Goal: Task Accomplishment & Management: Use online tool/utility

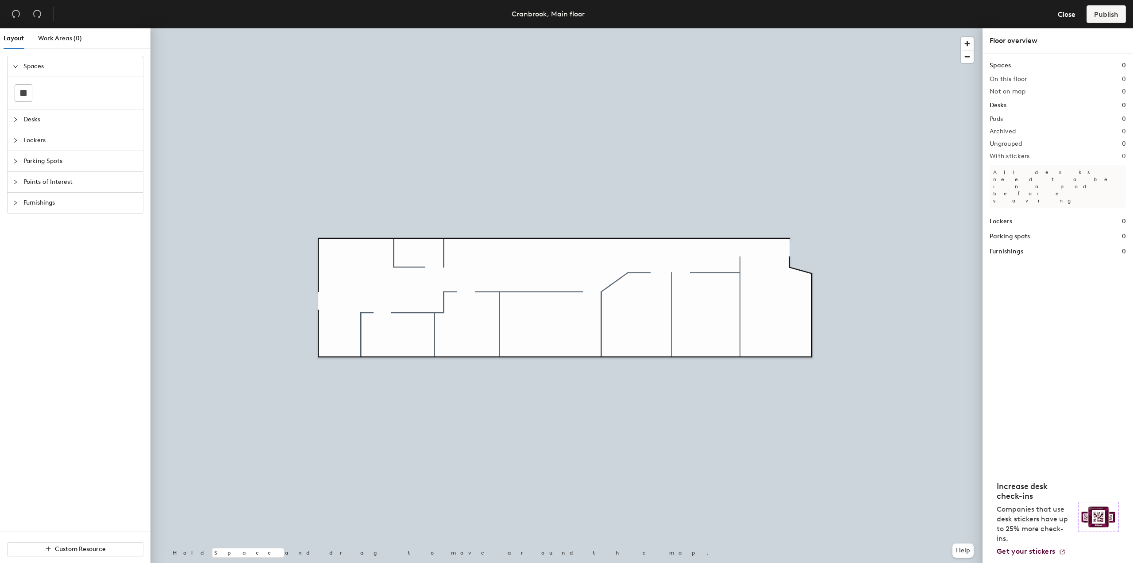
click at [36, 120] on span "Desks" at bounding box center [80, 119] width 114 height 20
click at [58, 119] on icon at bounding box center [62, 113] width 11 height 11
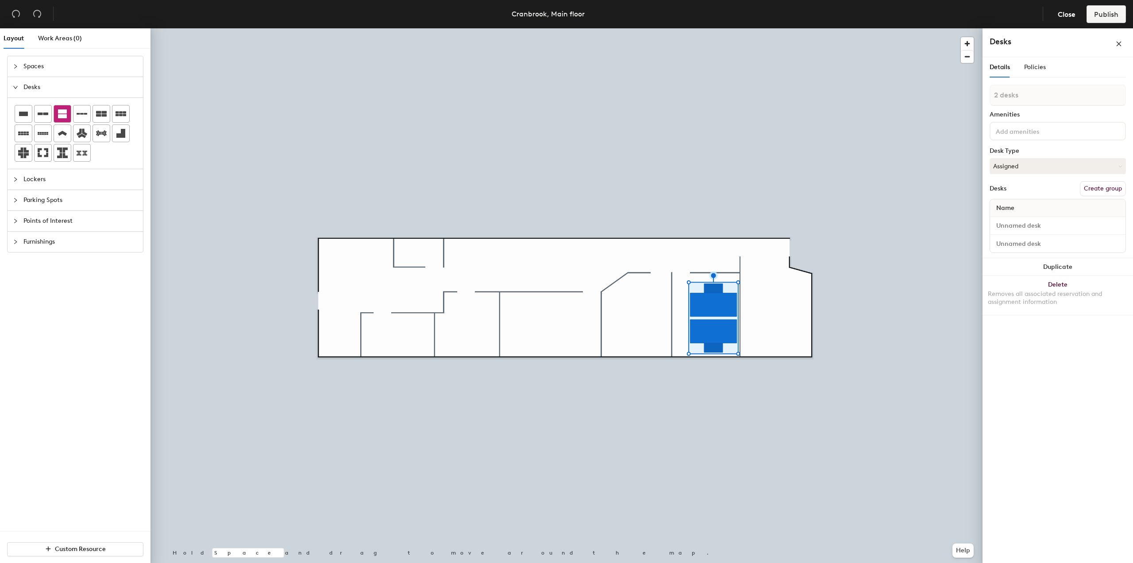
drag, startPoint x: 147, startPoint y: 182, endPoint x: 60, endPoint y: 114, distance: 111.0
click at [60, 114] on icon at bounding box center [62, 113] width 9 height 9
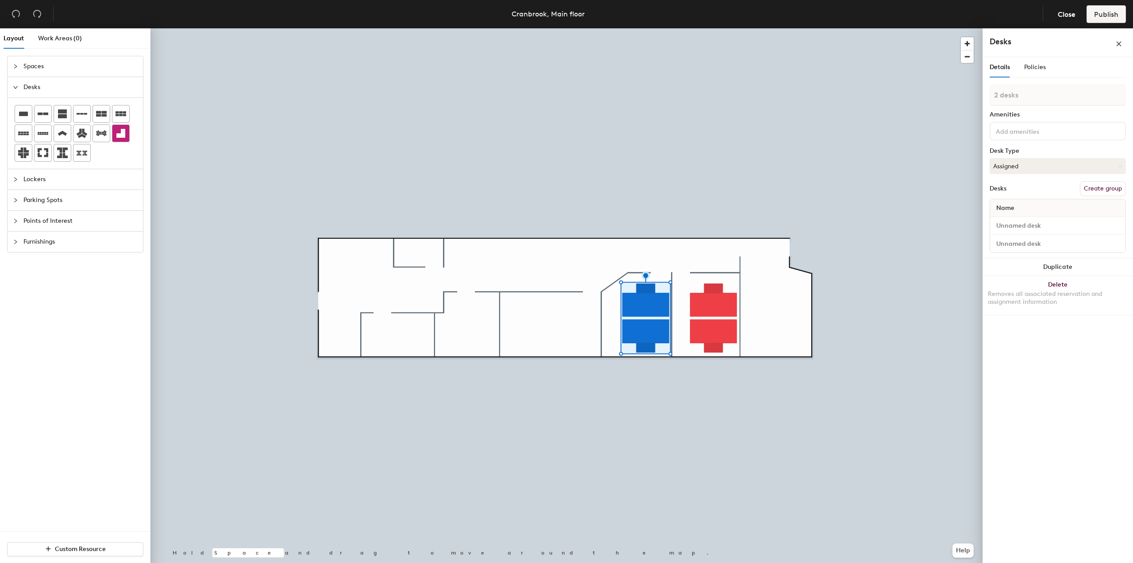
type input "1 desk"
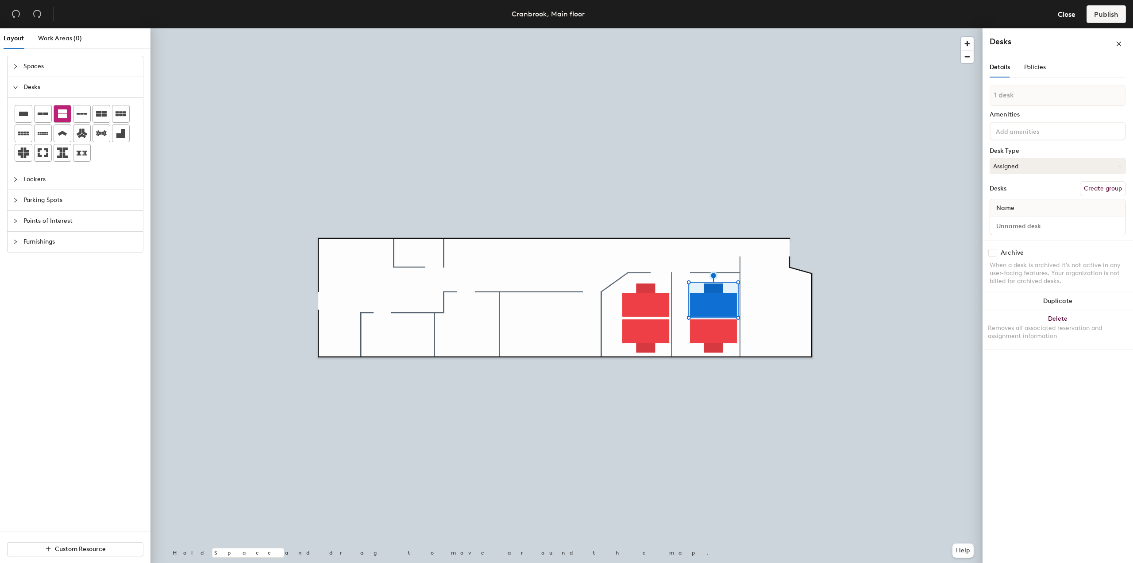
click at [63, 116] on icon at bounding box center [62, 113] width 9 height 9
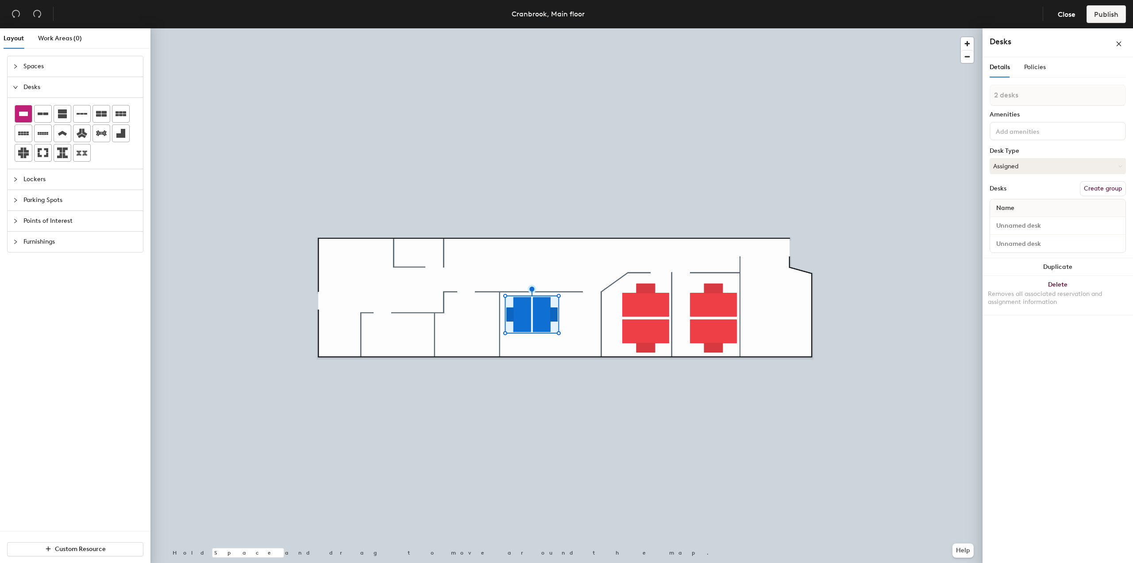
click at [26, 114] on icon at bounding box center [23, 114] width 9 height 4
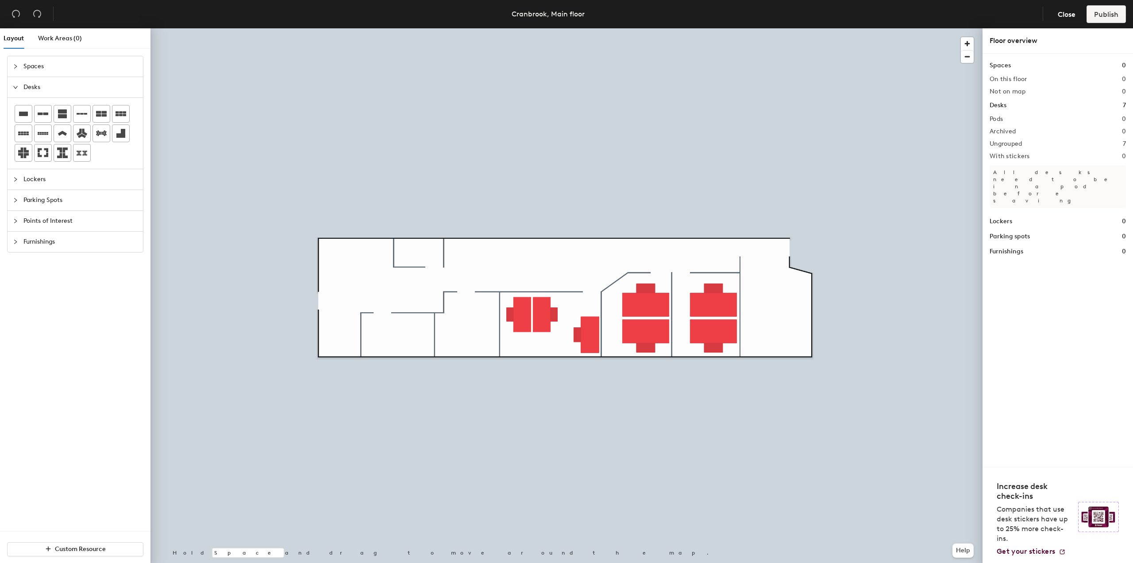
click at [17, 68] on icon "collapsed" at bounding box center [15, 66] width 5 height 5
click at [15, 138] on icon "collapsed" at bounding box center [15, 140] width 5 height 5
click at [15, 108] on icon "expanded" at bounding box center [15, 107] width 5 height 5
click at [16, 149] on icon "collapsed" at bounding box center [15, 149] width 3 height 4
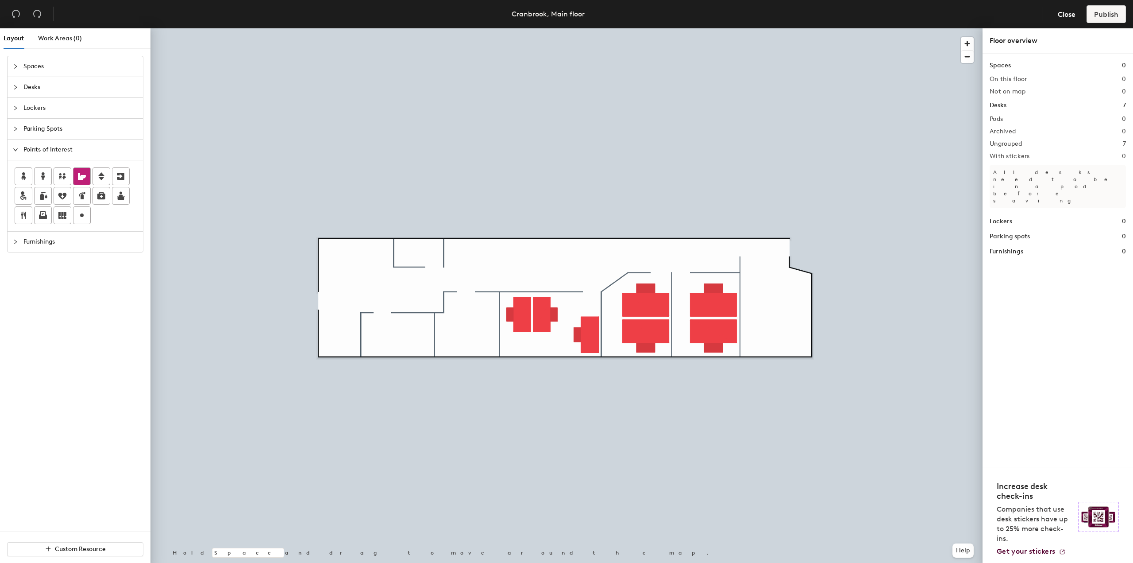
click at [81, 174] on icon at bounding box center [82, 176] width 11 height 11
click at [455, 273] on span "Done" at bounding box center [456, 272] width 26 height 15
click at [13, 243] on icon "collapsed" at bounding box center [15, 241] width 5 height 5
click at [104, 202] on img at bounding box center [101, 197] width 11 height 11
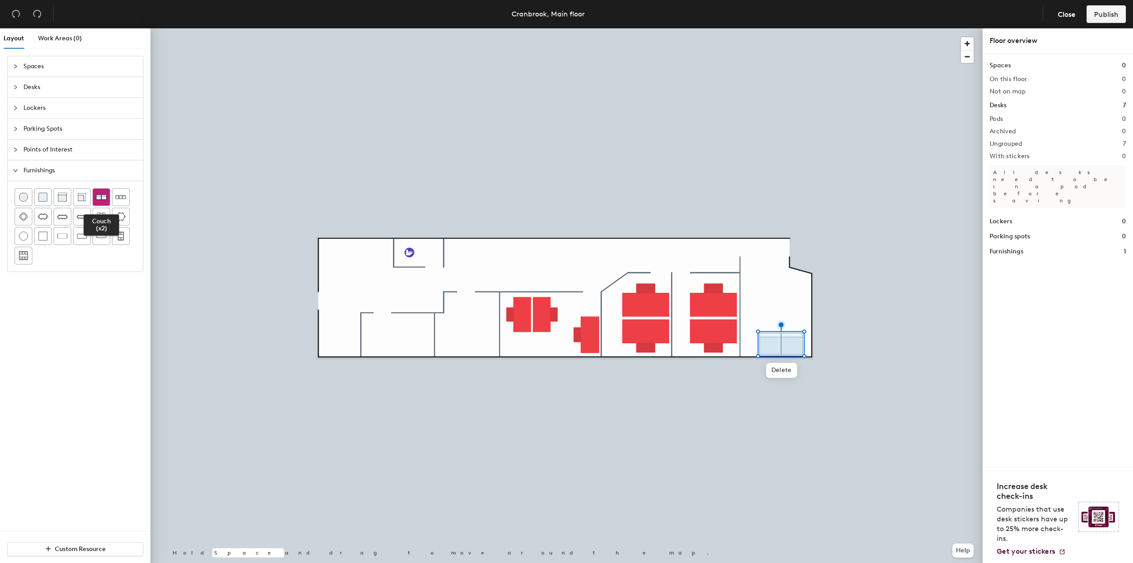
click at [107, 199] on div at bounding box center [101, 197] width 17 height 17
click at [17, 67] on icon "collapsed" at bounding box center [15, 66] width 5 height 5
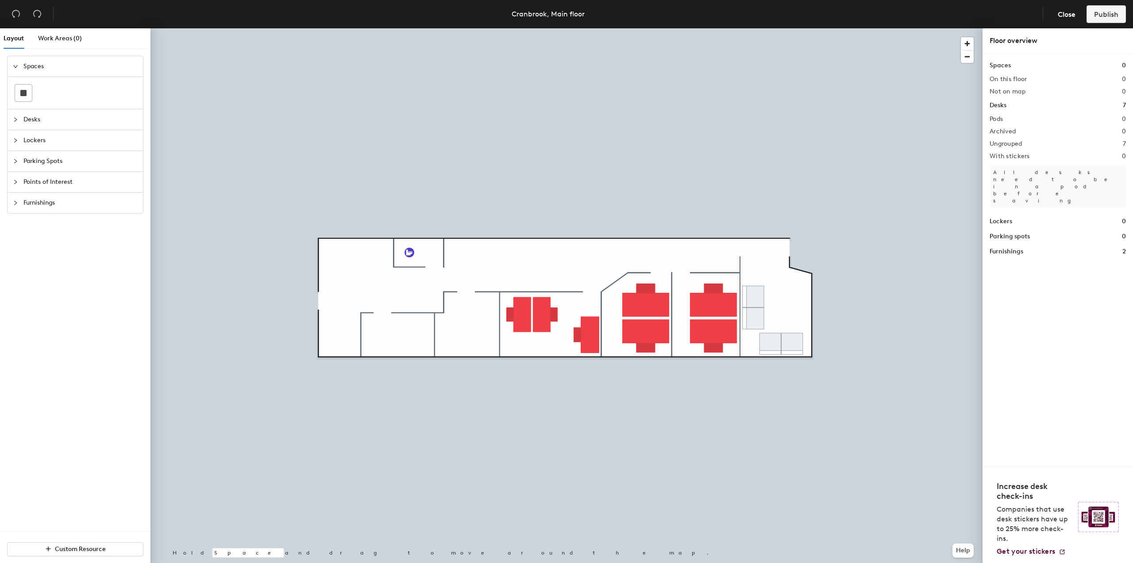
click at [16, 120] on icon "collapsed" at bounding box center [15, 119] width 5 height 5
click at [18, 83] on div at bounding box center [18, 87] width 11 height 10
click at [55, 37] on span "Work Areas (0)" at bounding box center [60, 39] width 44 height 8
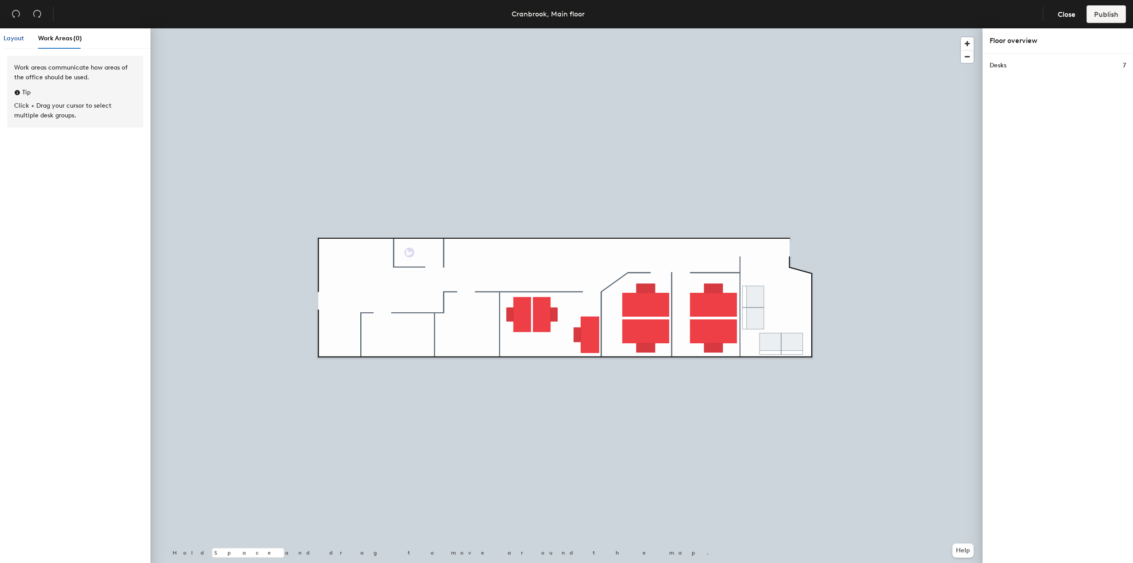
click at [16, 40] on span "Layout" at bounding box center [14, 39] width 20 height 8
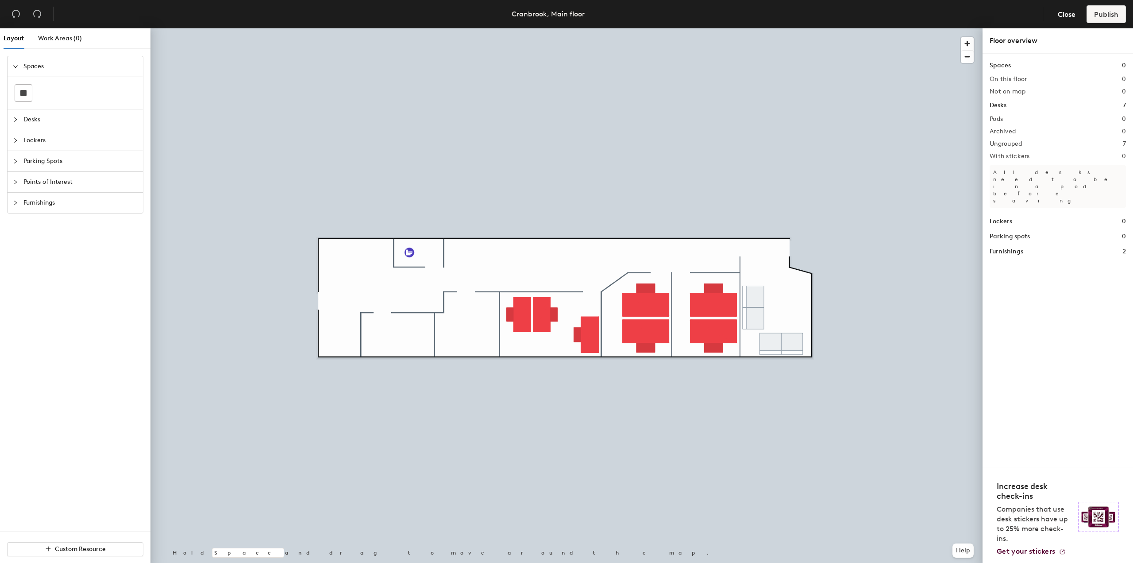
click at [18, 180] on icon "collapsed" at bounding box center [15, 181] width 5 height 5
click at [97, 198] on icon at bounding box center [101, 195] width 11 height 11
click at [471, 344] on span "Done" at bounding box center [471, 343] width 26 height 15
click at [44, 214] on icon at bounding box center [43, 215] width 11 height 11
type input "T"
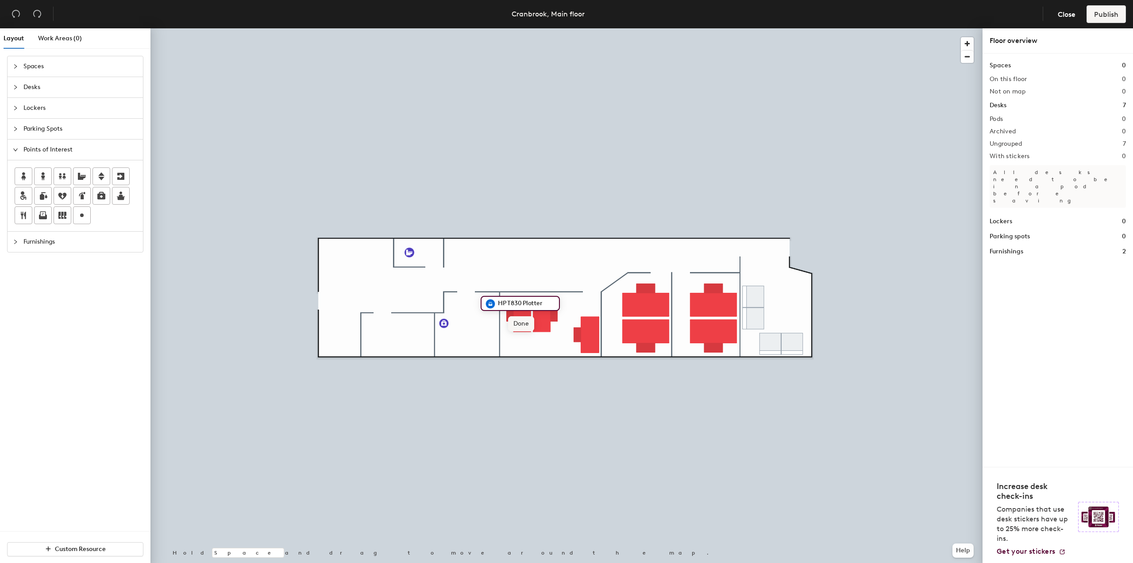
type input "HP T830 Plotter"
click at [519, 325] on span "Done" at bounding box center [521, 323] width 26 height 15
click at [42, 214] on icon at bounding box center [43, 215] width 11 height 11
type input "KM Bizhub C300i"
click at [521, 365] on span "Done" at bounding box center [521, 363] width 26 height 15
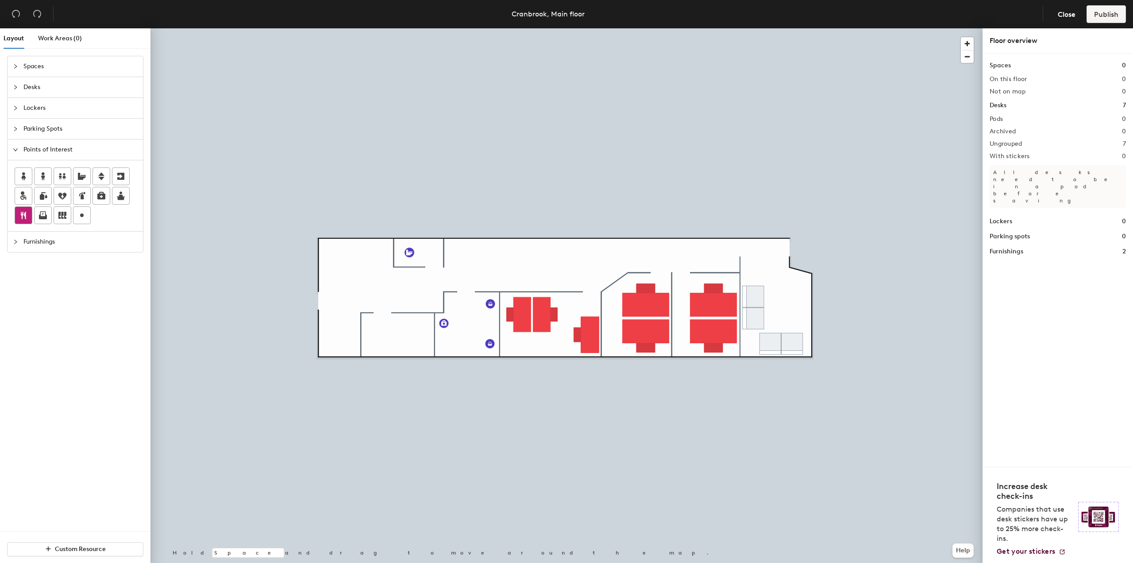
click at [24, 215] on icon at bounding box center [23, 215] width 11 height 11
type input "K"
type input "Lunch Room"
click at [27, 213] on icon at bounding box center [23, 215] width 11 height 11
click at [120, 177] on icon at bounding box center [121, 176] width 11 height 11
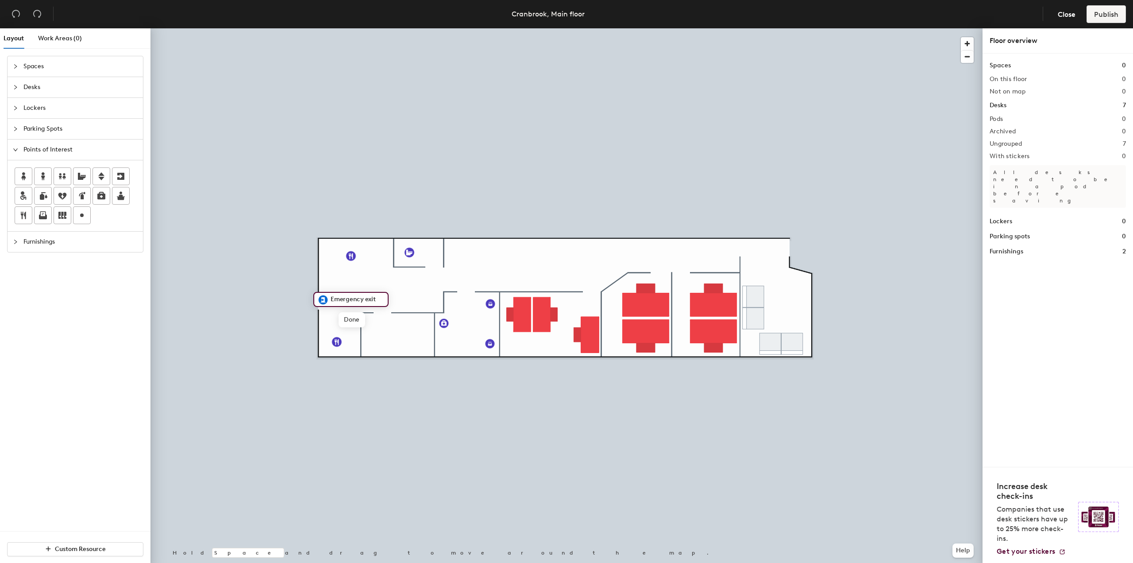
click at [377, 298] on input "Emergency exit" at bounding box center [356, 299] width 56 height 12
type input "Emergency exit"
click at [124, 178] on icon at bounding box center [120, 176] width 7 height 7
click at [786, 246] on input "Emergency exit" at bounding box center [817, 247] width 56 height 12
type input "E"
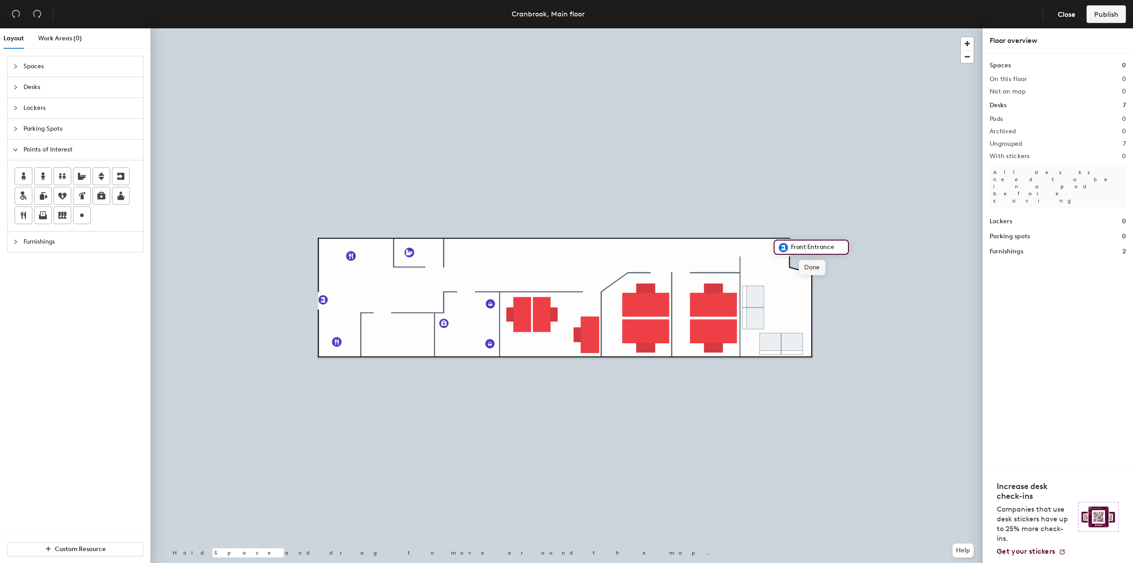
type input "Front Entrance"
click at [786, 266] on span "Done" at bounding box center [812, 267] width 26 height 15
click at [15, 150] on icon "expanded" at bounding box center [15, 149] width 5 height 5
click at [16, 66] on icon "collapsed" at bounding box center [15, 66] width 5 height 5
click at [14, 120] on icon "collapsed" at bounding box center [15, 119] width 5 height 5
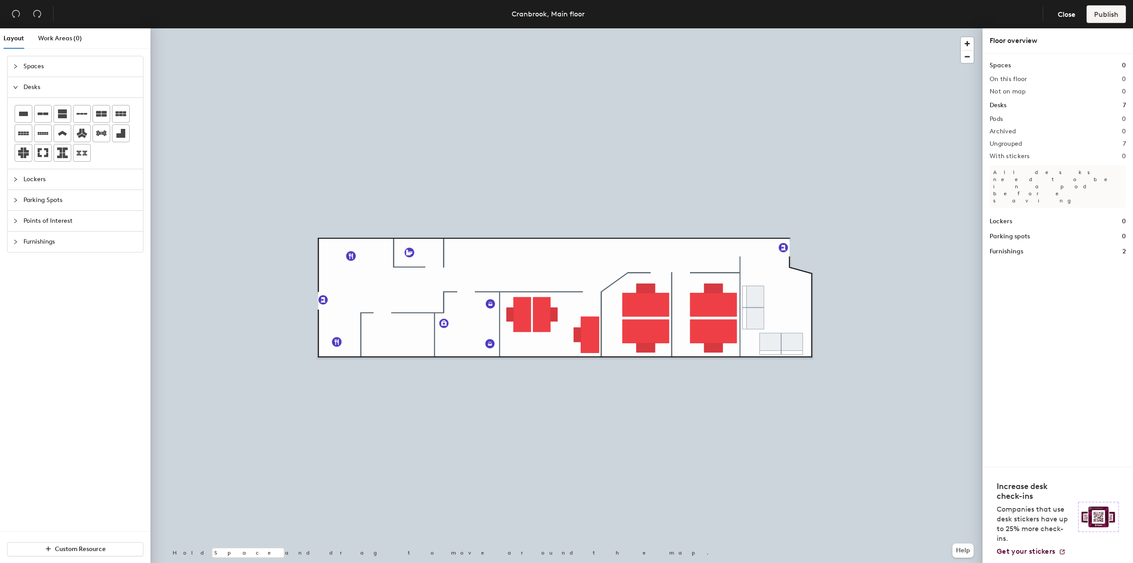
click at [32, 176] on span "Lockers" at bounding box center [80, 179] width 114 height 20
click at [63, 137] on icon at bounding box center [62, 134] width 11 height 11
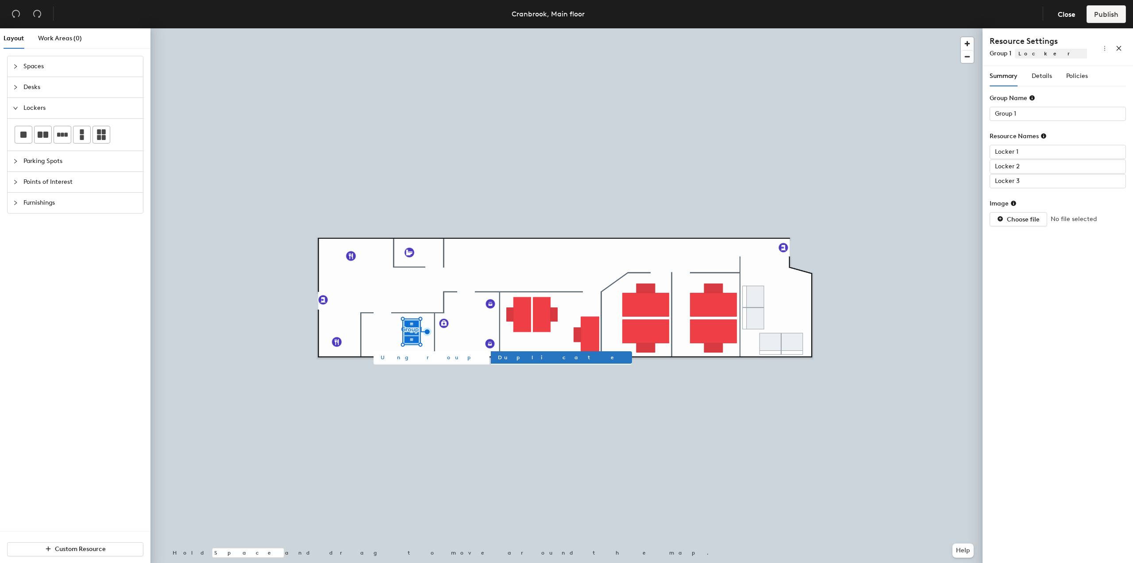
click at [398, 357] on span "Ungroup" at bounding box center [432, 357] width 102 height 8
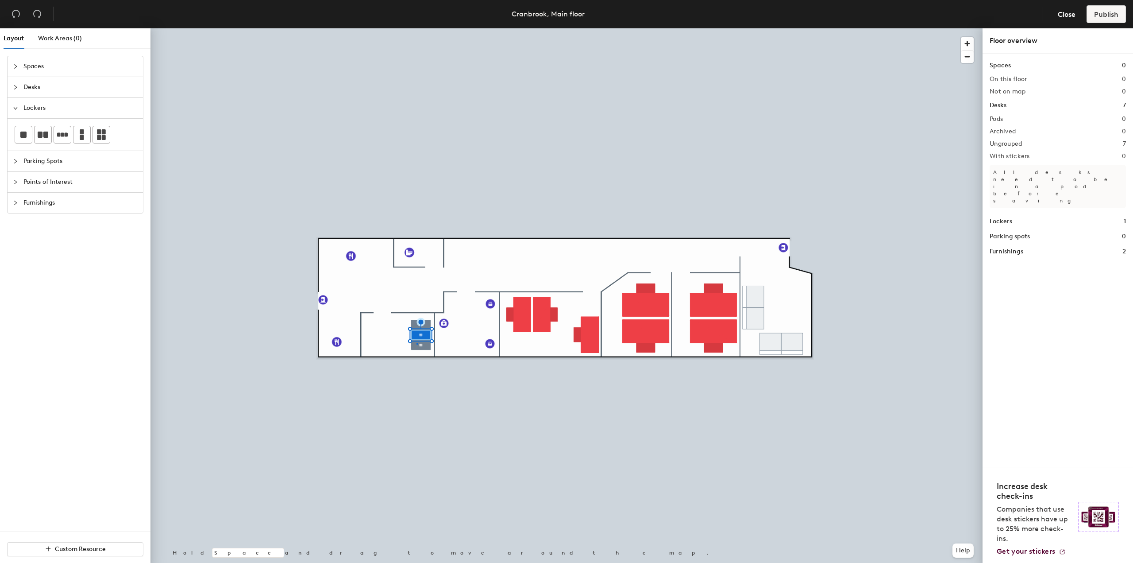
click at [417, 28] on div at bounding box center [567, 28] width 832 height 0
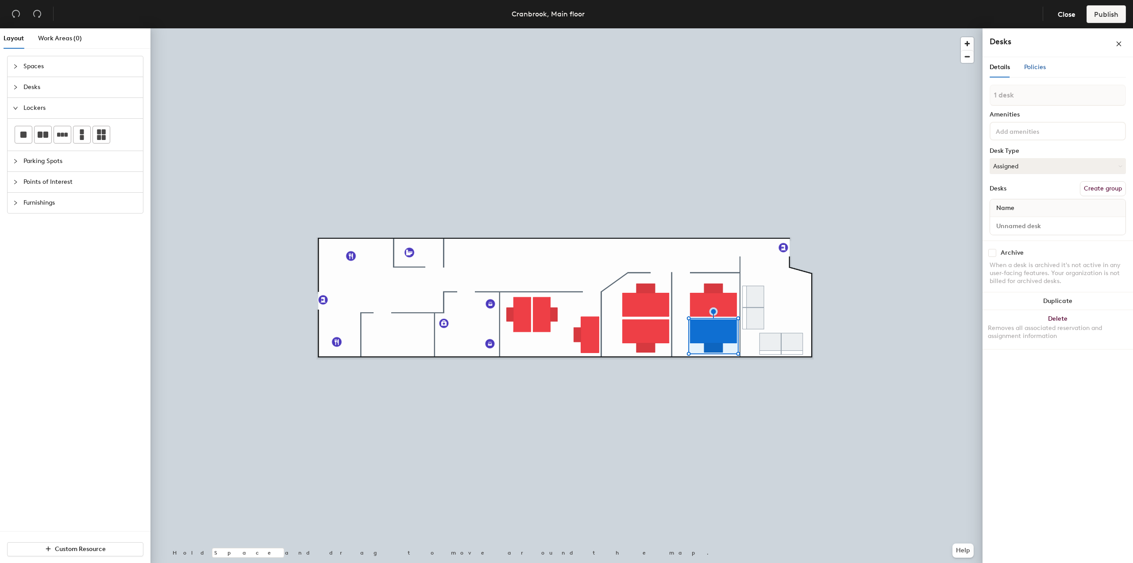
click at [786, 68] on span "Policies" at bounding box center [1035, 67] width 22 height 8
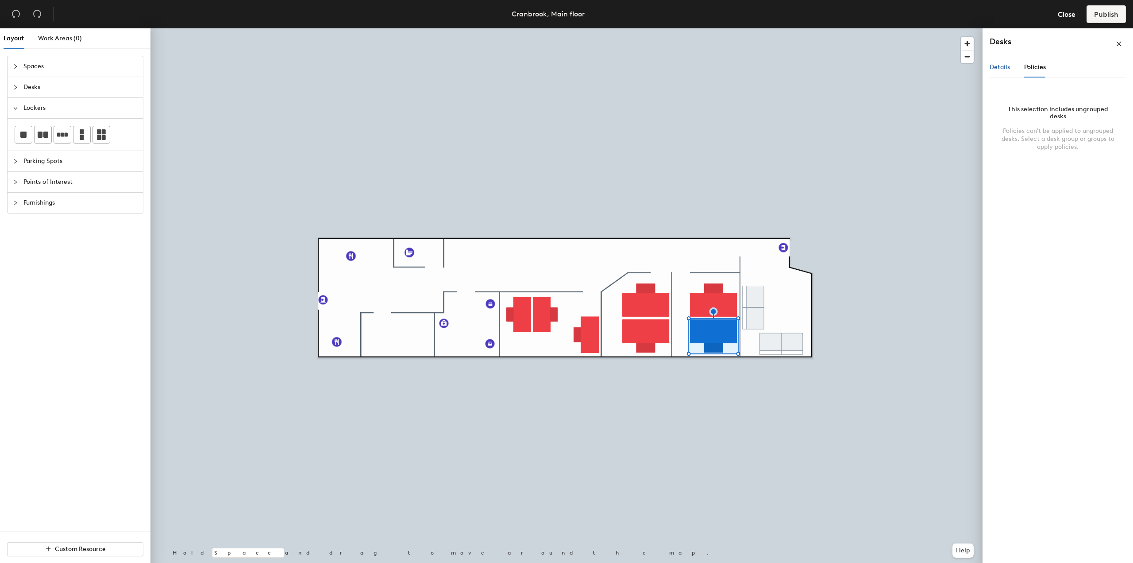
click at [786, 68] on span "Details" at bounding box center [1000, 67] width 20 height 8
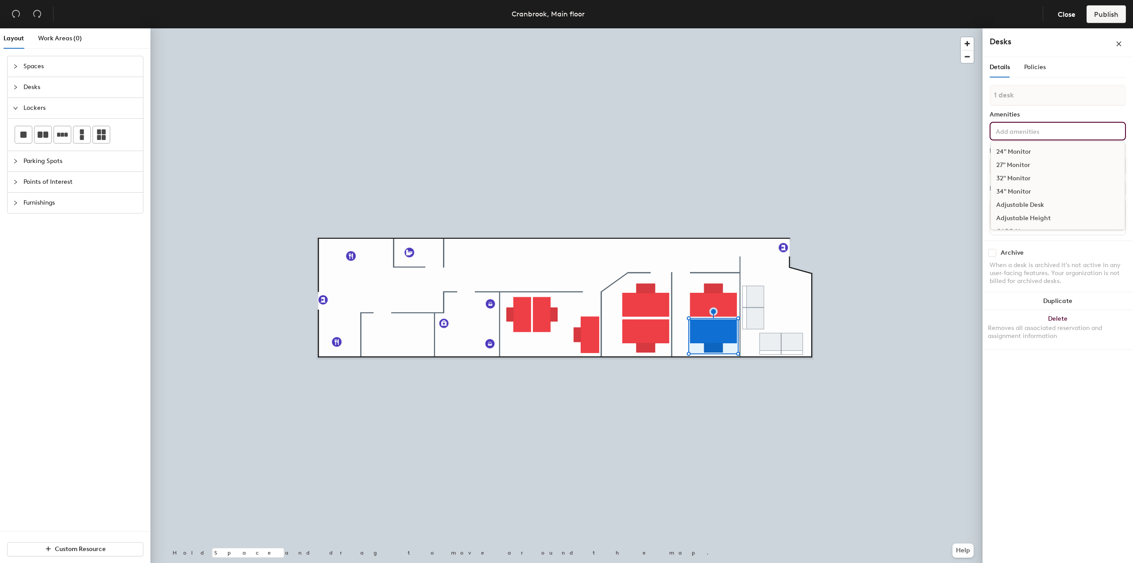
click at [786, 135] on input at bounding box center [1034, 130] width 80 height 11
click at [786, 162] on div "27" Monitor" at bounding box center [1058, 164] width 134 height 13
click at [786, 205] on div "Dell Thunderbolt Dock" at bounding box center [1058, 209] width 134 height 13
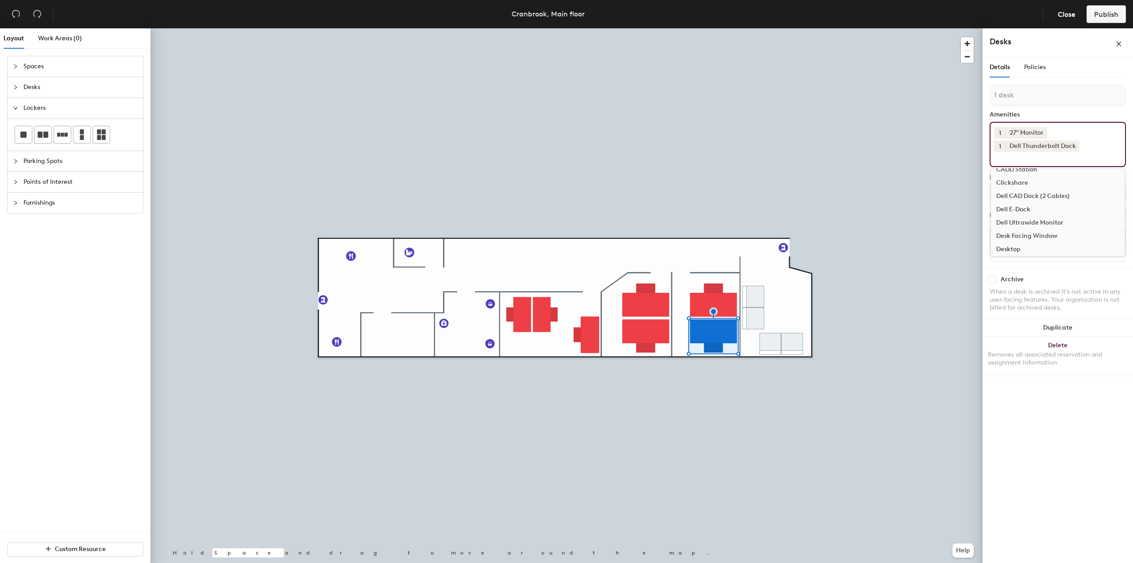
scroll to position [177, 0]
click at [786, 197] on div "Keyboard" at bounding box center [1058, 200] width 134 height 13
click at [786, 231] on div "Sit/Stand Desk" at bounding box center [1058, 232] width 134 height 13
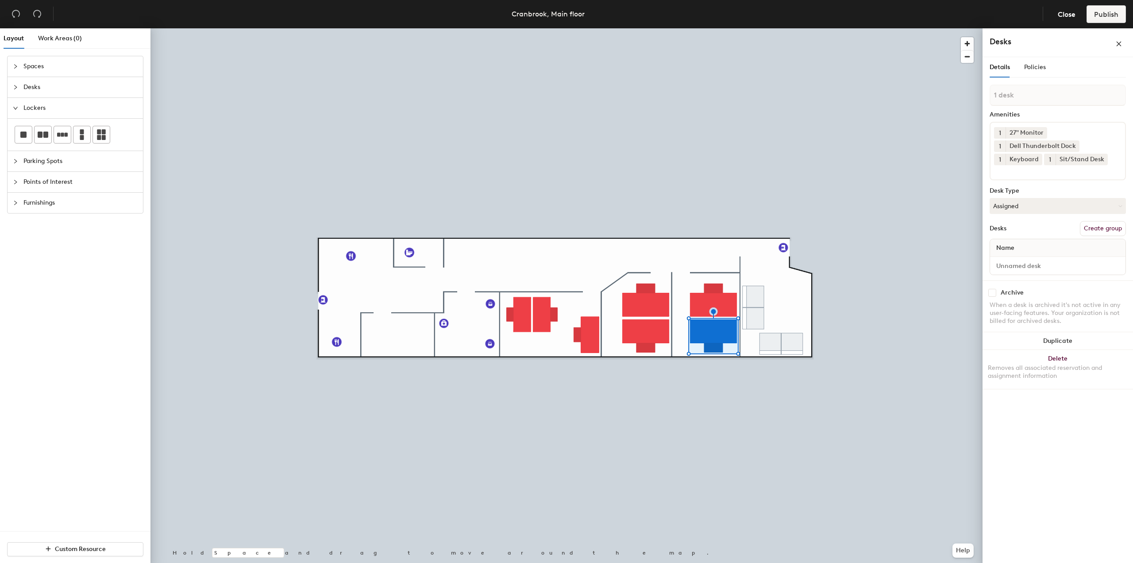
click at [786, 437] on div "Details Policies 1 desk Amenities 1 27" Monitor 1 Dell Thunderbolt Dock 1 Keybo…" at bounding box center [1058, 311] width 151 height 509
click at [786, 205] on button "Assigned" at bounding box center [1058, 206] width 136 height 16
click at [786, 234] on div "Assigned" at bounding box center [1034, 233] width 89 height 13
click at [786, 264] on input at bounding box center [1058, 265] width 132 height 12
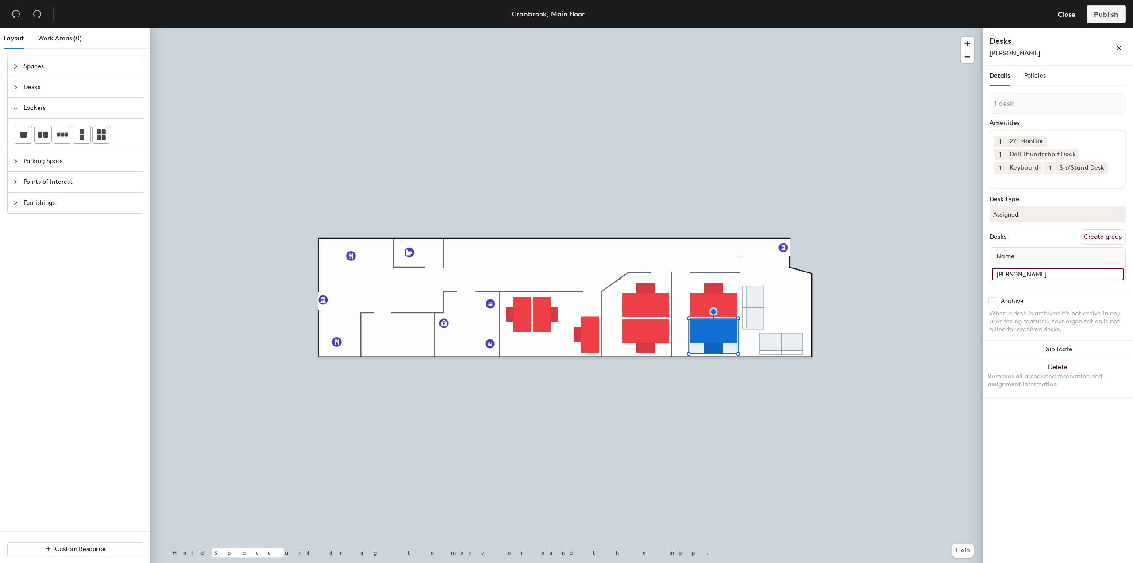
type input "[PERSON_NAME]"
click at [786, 421] on div "Details Policies 1 desk Amenities 1 27" Monitor 1 Dell Thunderbolt Dock 1 Keybo…" at bounding box center [1058, 316] width 151 height 501
click at [786, 235] on button "Create group" at bounding box center [1103, 236] width 46 height 15
click at [786, 104] on input "Pod 1" at bounding box center [1058, 103] width 136 height 21
click at [714, 28] on div at bounding box center [567, 28] width 832 height 0
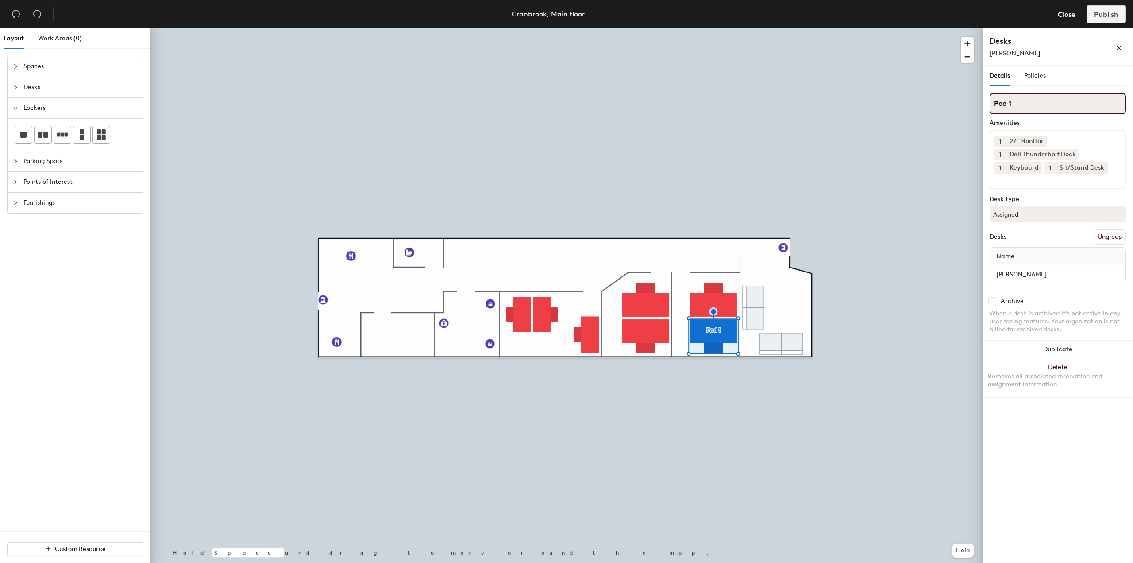
drag, startPoint x: 1023, startPoint y: 97, endPoint x: 994, endPoint y: 98, distance: 29.2
click at [786, 98] on input "Pod 1" at bounding box center [1058, 103] width 136 height 21
type input "[PERSON_NAME]"
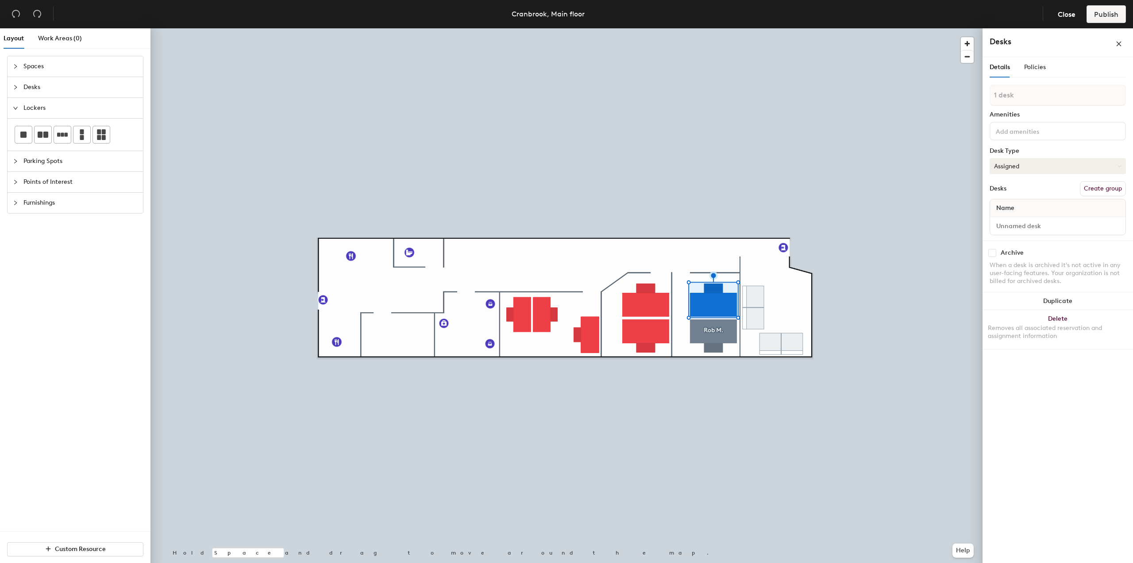
click at [786, 165] on button "Assigned" at bounding box center [1058, 166] width 136 height 16
click at [786, 217] on div "Hoteled" at bounding box center [1034, 219] width 89 height 13
click at [786, 226] on input at bounding box center [1058, 226] width 132 height 12
type input "Spare"
click at [786, 196] on button "Create group" at bounding box center [1103, 196] width 46 height 15
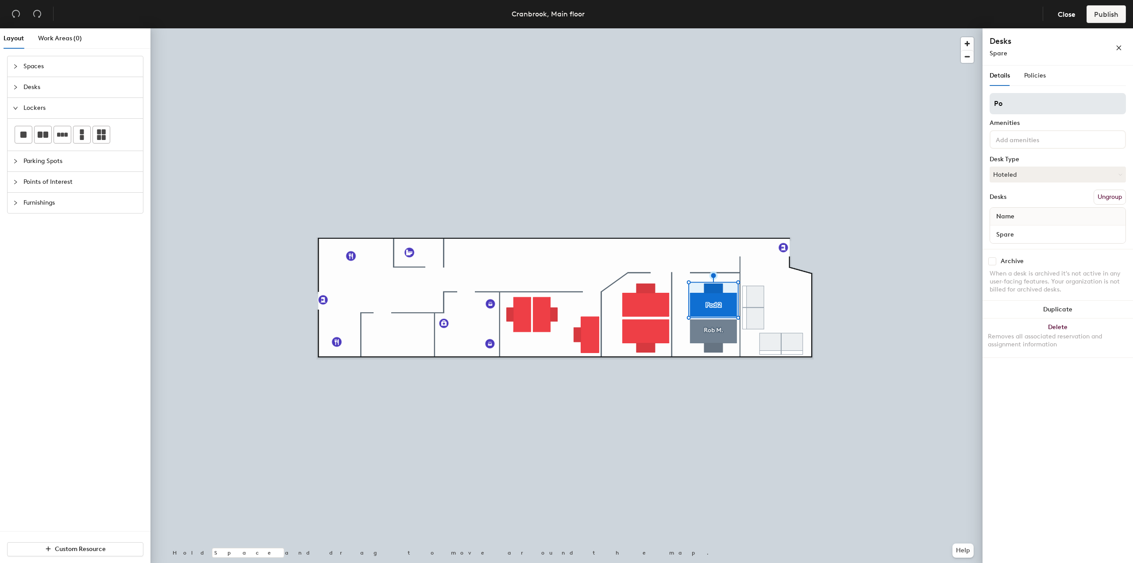
type input "P"
type input "Spare"
click at [786, 139] on input at bounding box center [1034, 139] width 80 height 11
click at [786, 159] on div "24" Monitor" at bounding box center [1058, 160] width 134 height 13
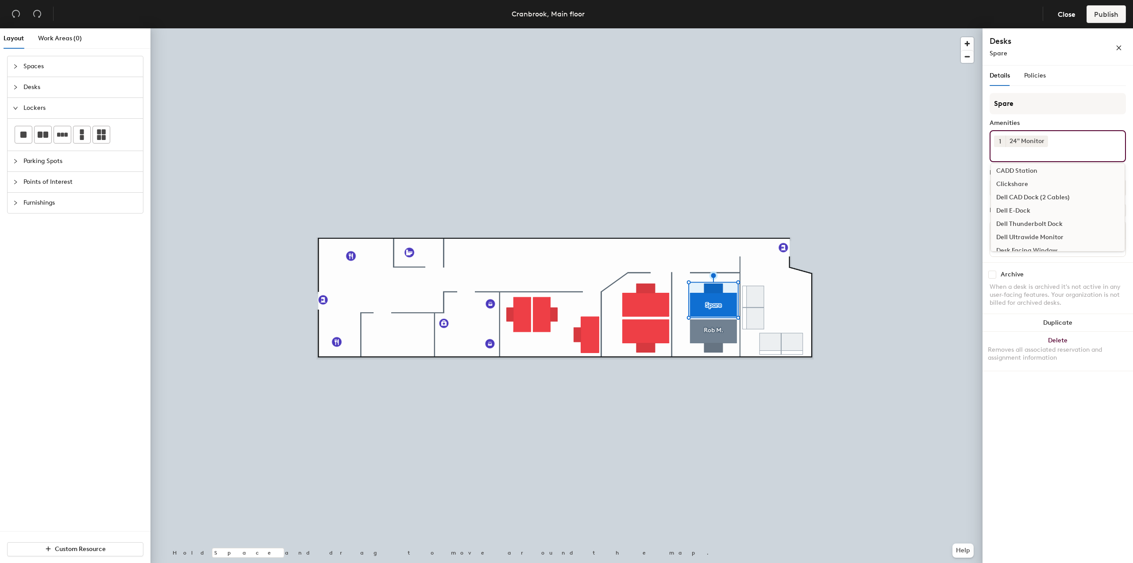
scroll to position [89, 0]
click at [786, 215] on div "Dell Thunderbolt Dock" at bounding box center [1058, 217] width 134 height 13
click at [786, 208] on div "Keyboard" at bounding box center [1058, 208] width 134 height 13
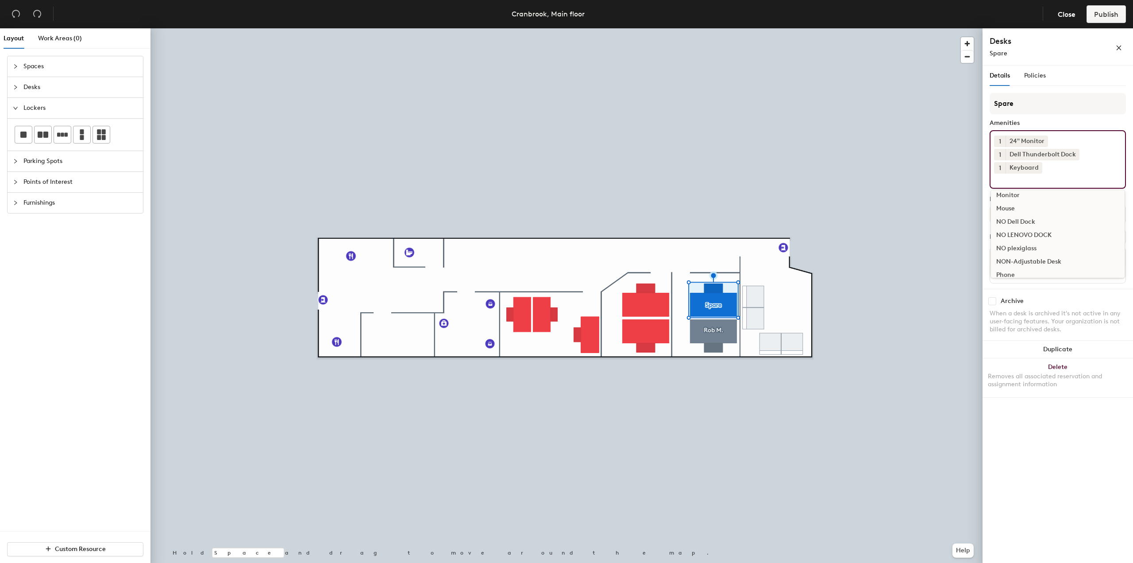
scroll to position [310, 0]
click at [786, 196] on div "Mouse" at bounding box center [1058, 195] width 134 height 13
click at [786, 238] on div "Sit/Stand Desk" at bounding box center [1058, 240] width 134 height 13
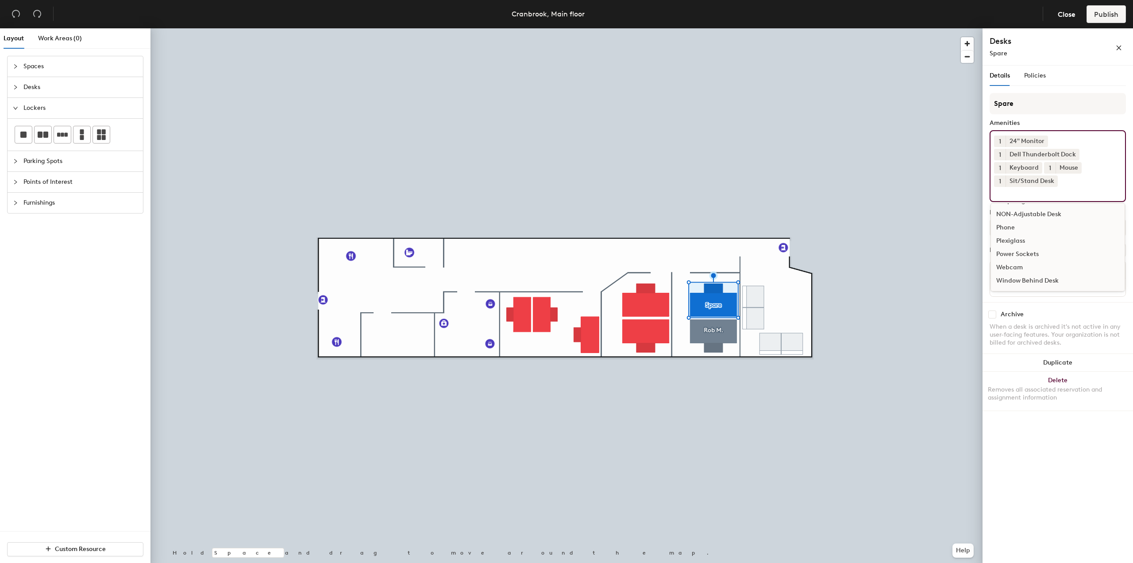
click at [786, 452] on div "Details Policies Spare Amenities 1 24" Monitor 1 Dell Thunderbolt Dock 1 Keyboa…" at bounding box center [1058, 316] width 151 height 501
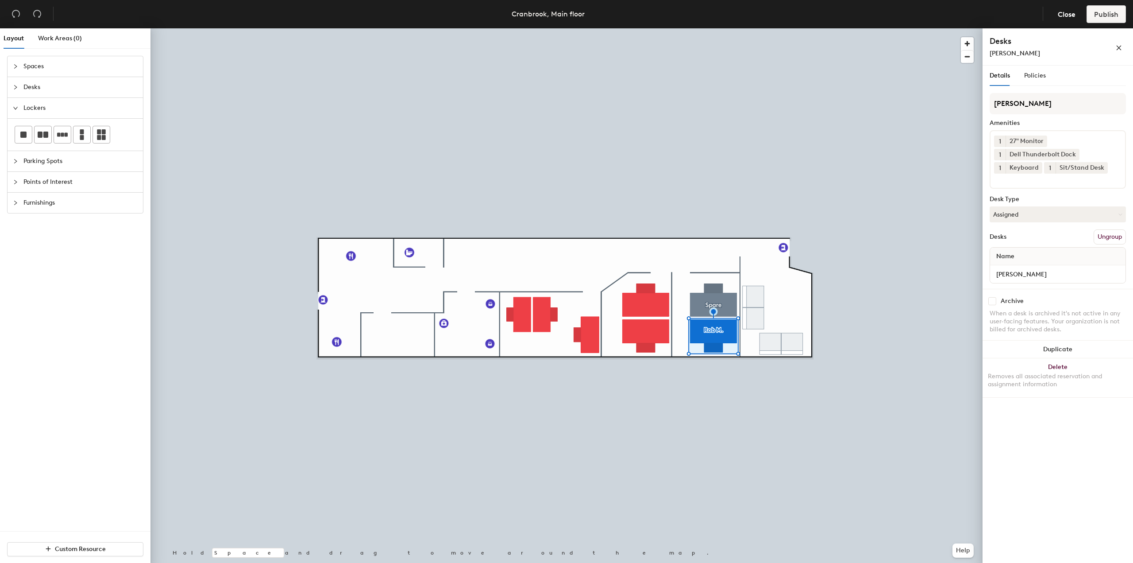
click at [786, 236] on button "Ungroup" at bounding box center [1110, 236] width 32 height 15
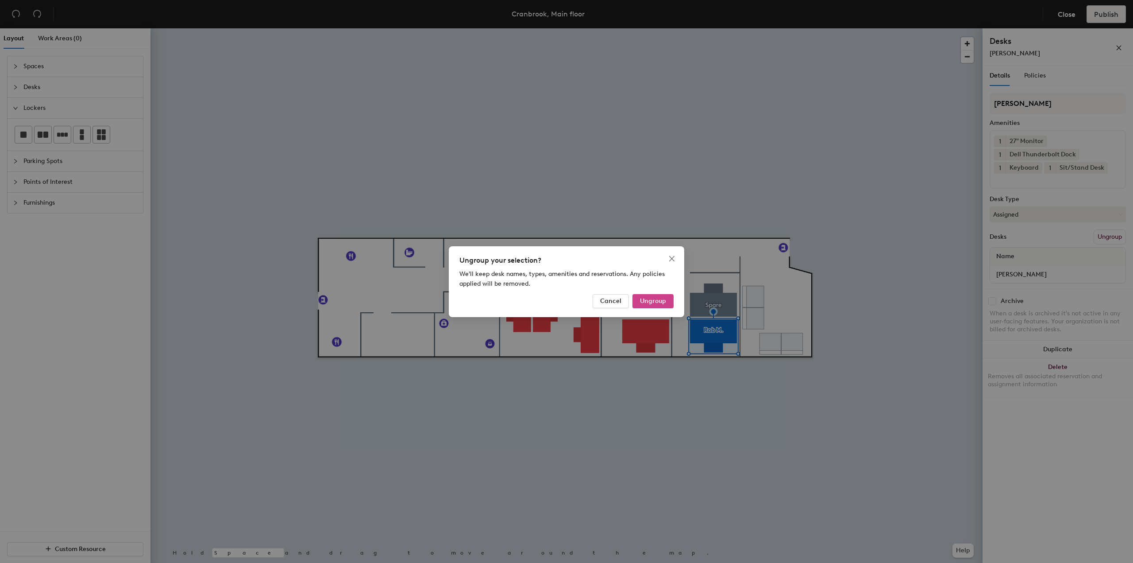
click at [654, 301] on span "Ungroup" at bounding box center [653, 301] width 26 height 8
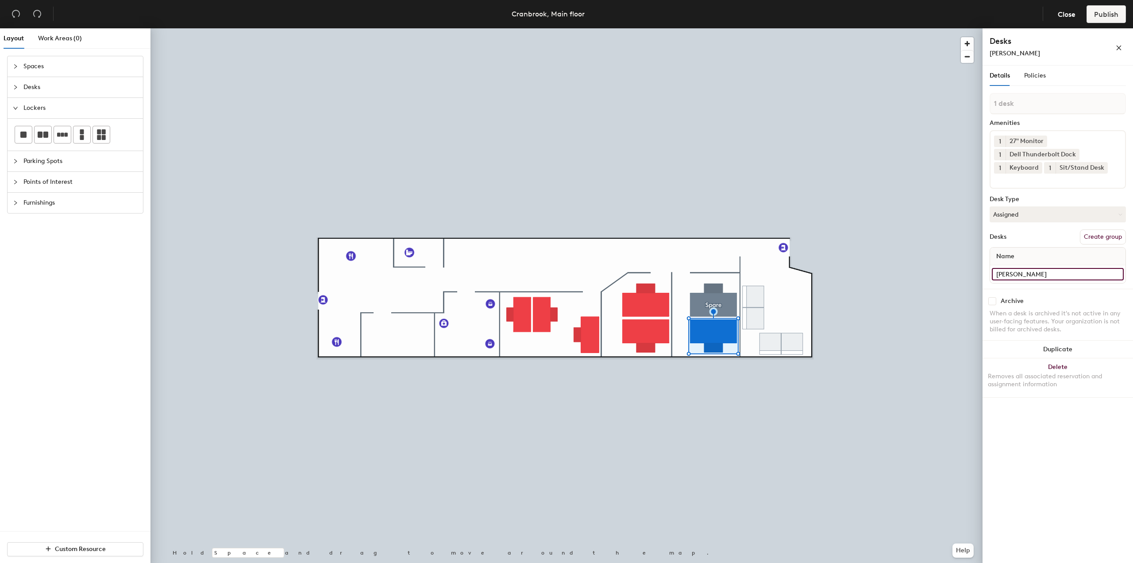
click at [786, 273] on input "[PERSON_NAME]" at bounding box center [1058, 274] width 132 height 12
click at [786, 234] on div "Desks Create group" at bounding box center [1058, 236] width 136 height 15
click at [786, 235] on button "Create group" at bounding box center [1103, 236] width 46 height 15
drag, startPoint x: 1018, startPoint y: 107, endPoint x: 994, endPoint y: 106, distance: 23.9
click at [786, 106] on input "Pod 2" at bounding box center [1058, 103] width 136 height 21
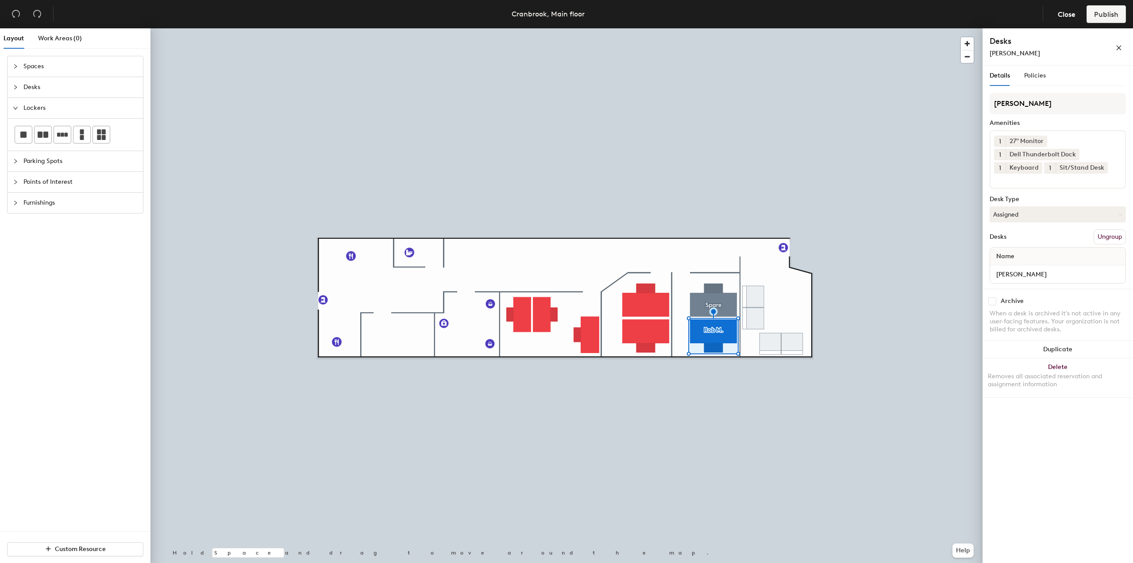
type input "[PERSON_NAME]"
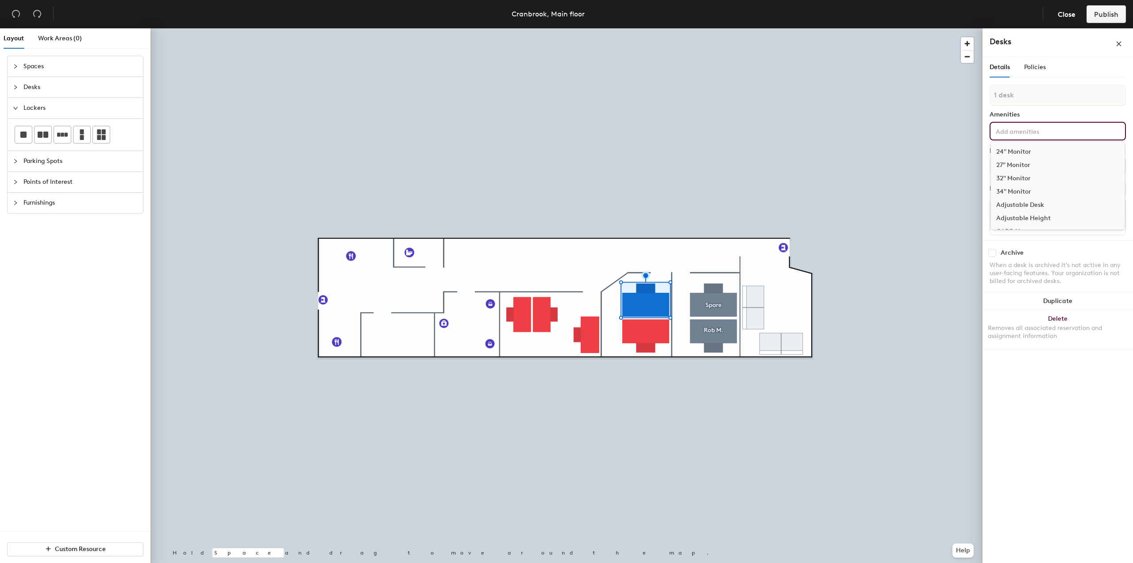
click at [786, 135] on input at bounding box center [1034, 130] width 80 height 11
click at [786, 151] on div "24" Monitor" at bounding box center [1058, 151] width 134 height 13
click at [786, 205] on div "Dell Thunderbolt Dock" at bounding box center [1058, 209] width 134 height 13
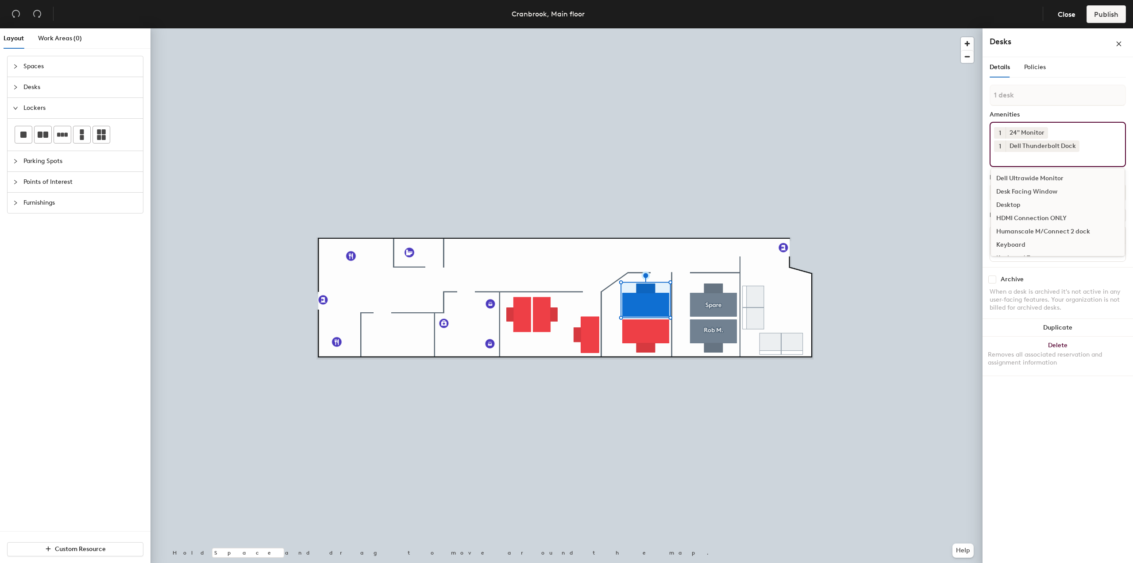
scroll to position [177, 0]
click at [786, 204] on div "Keyboard" at bounding box center [1058, 200] width 134 height 13
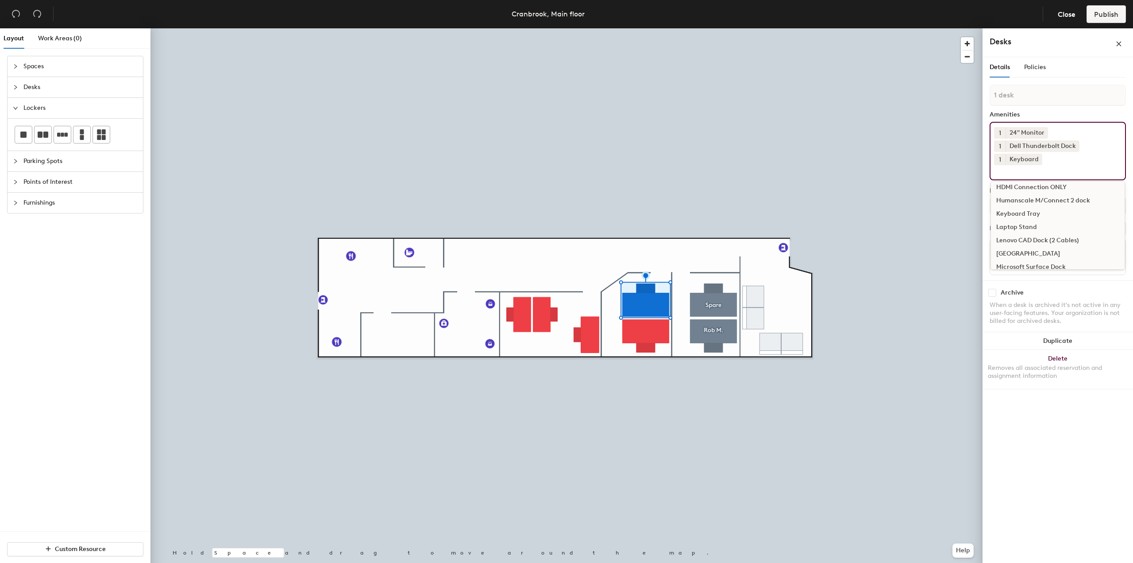
scroll to position [266, 0]
click at [786, 228] on div "Mouse" at bounding box center [1058, 231] width 134 height 13
click at [786, 237] on div "Sit/Stand Desk" at bounding box center [1058, 235] width 134 height 13
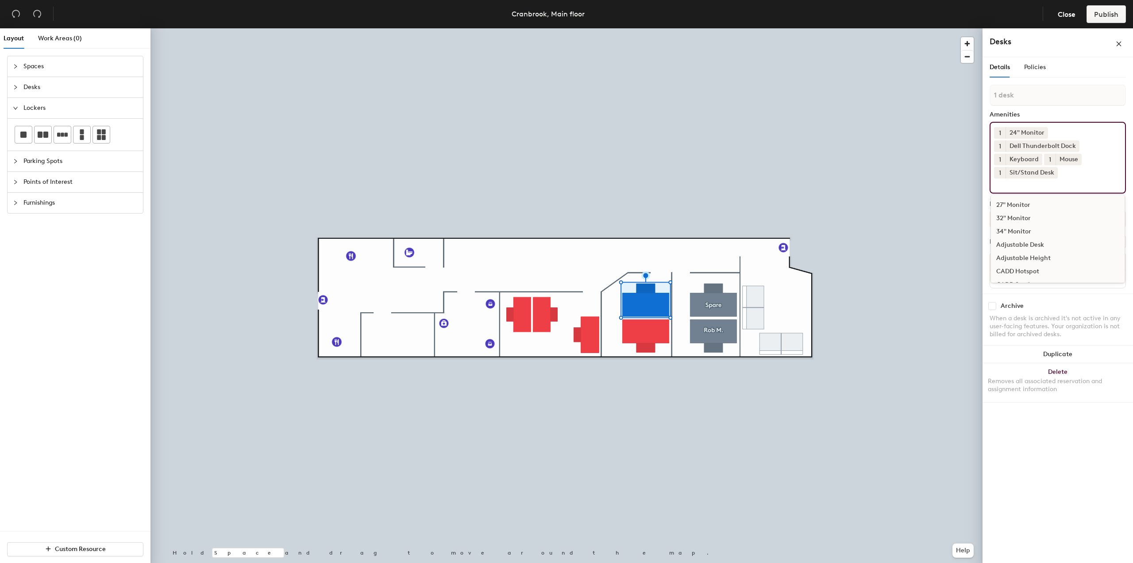
click at [786, 245] on div "Adjustable Desk" at bounding box center [1058, 244] width 134 height 13
click at [786, 170] on icon at bounding box center [1053, 172] width 6 height 6
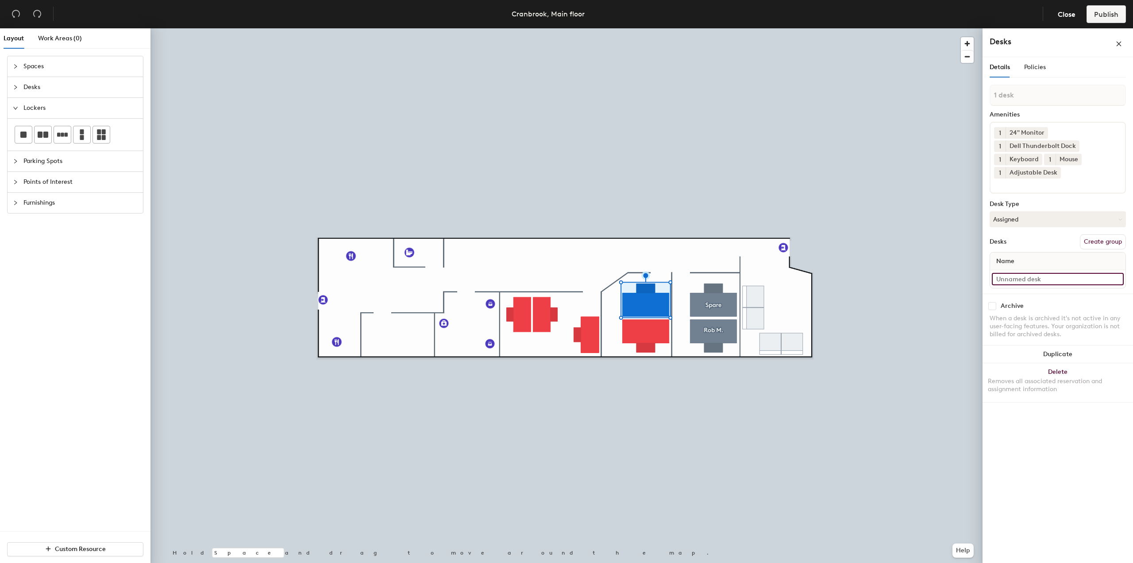
click at [786, 277] on input at bounding box center [1058, 279] width 132 height 12
type input "Spare 2"
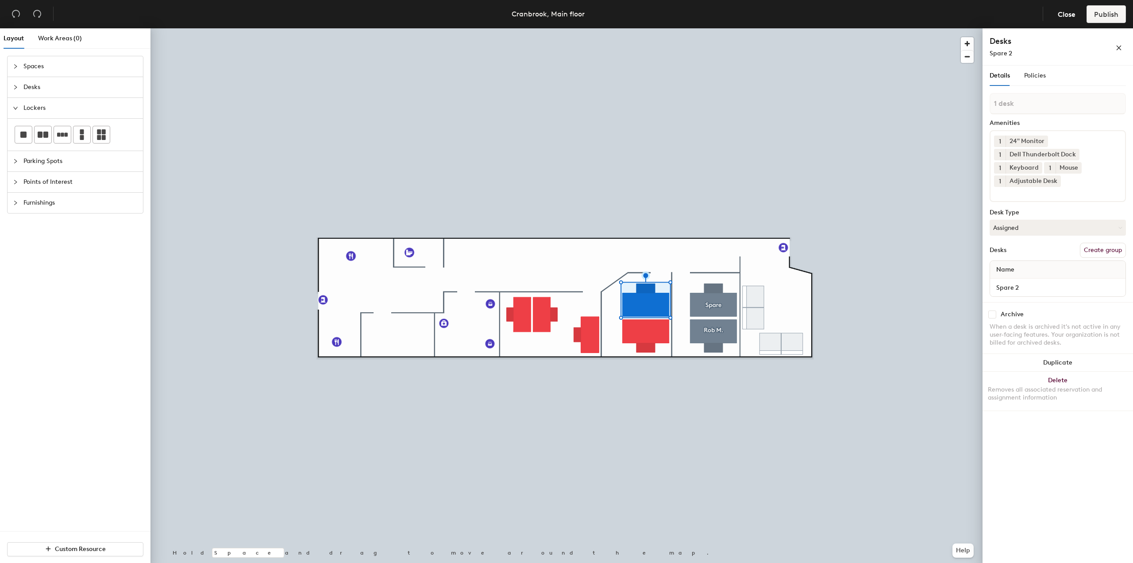
click at [786, 251] on button "Create group" at bounding box center [1103, 250] width 46 height 15
drag, startPoint x: 1015, startPoint y: 104, endPoint x: 985, endPoint y: 104, distance: 30.5
click at [786, 104] on div "Details Policies Pod 3 Amenities 1 24" Monitor 1 Dell Thunderbolt Dock 1 Keyboa…" at bounding box center [1058, 316] width 151 height 501
type input "Spare 2"
click at [786, 487] on div "Details Policies Spare 2 Amenities 1 24" Monitor 1 Dell Thunderbolt Dock 1 Keyb…" at bounding box center [1058, 316] width 151 height 501
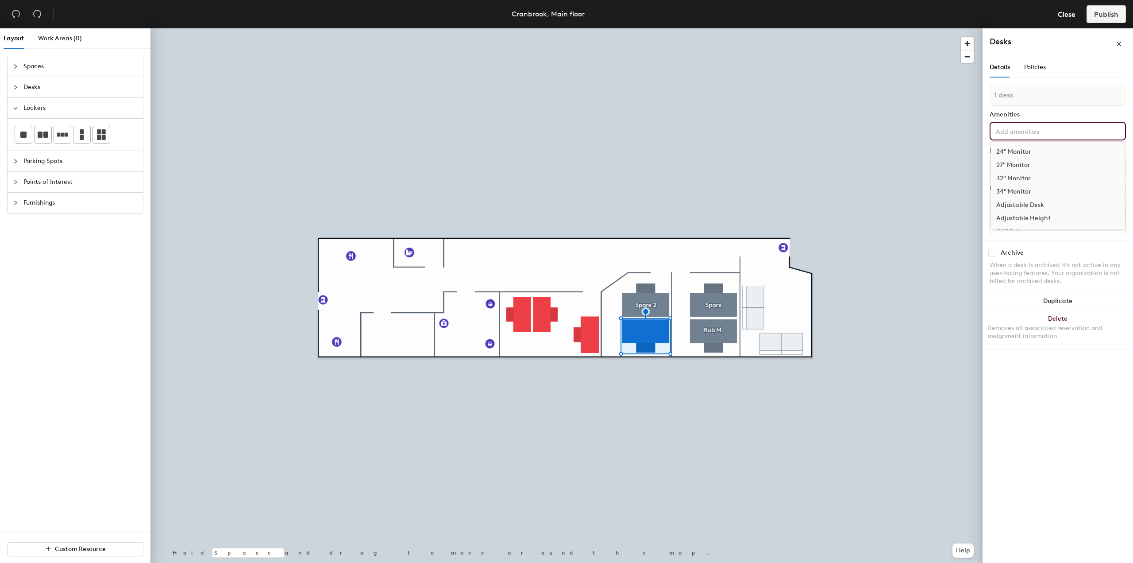
click at [786, 131] on input at bounding box center [1034, 130] width 80 height 11
click at [786, 163] on div "27" Monitor" at bounding box center [1058, 164] width 134 height 13
click at [786, 204] on div "Adjustable Desk" at bounding box center [1058, 204] width 134 height 13
click at [786, 193] on div "Dell Thunderbolt Dock" at bounding box center [1058, 195] width 134 height 13
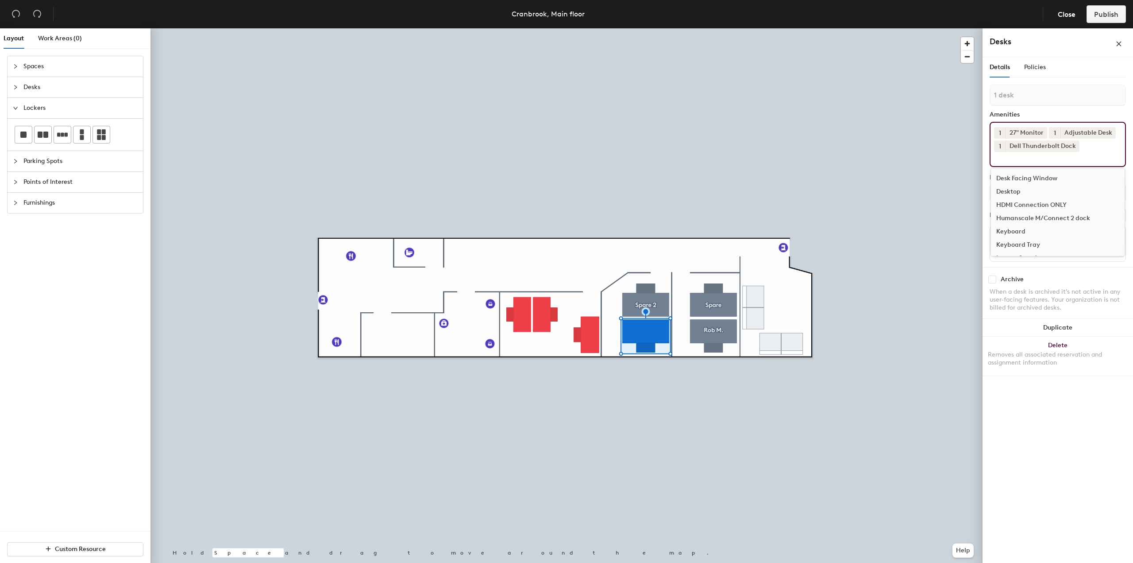
scroll to position [177, 0]
click at [786, 188] on div "Keyboard" at bounding box center [1058, 187] width 134 height 13
click at [786, 263] on div "Mouse" at bounding box center [1058, 262] width 134 height 13
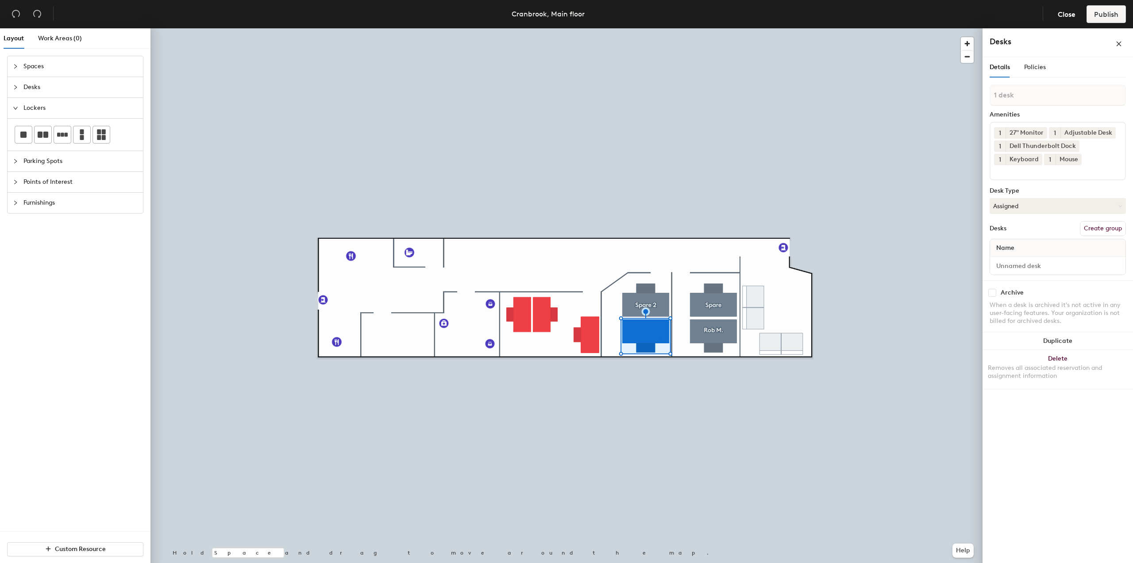
click at [786, 411] on div "Details Policies 1 desk Amenities 1 27" Monitor 1 Adjustable Desk 1 Dell Thunde…" at bounding box center [1058, 311] width 151 height 509
click at [786, 263] on input at bounding box center [1058, 265] width 132 height 12
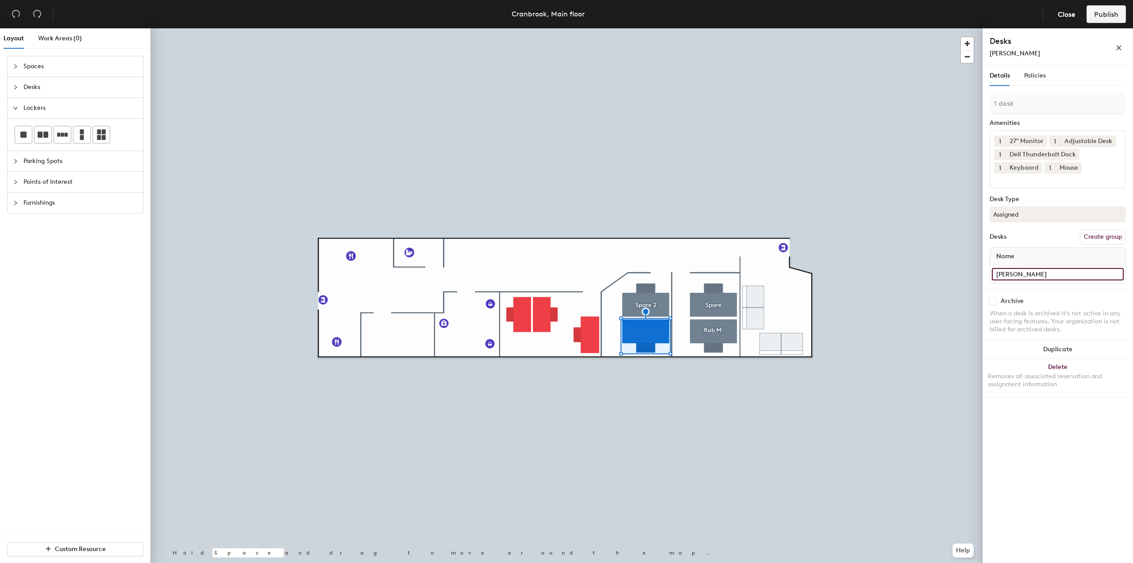
type input "Braeden K."
click at [786, 427] on div "Details Policies 1 desk Amenities 1 27" Monitor 1 Adjustable Desk 1 Dell Thunde…" at bounding box center [1058, 316] width 151 height 501
click at [786, 236] on button "Create group" at bounding box center [1103, 236] width 46 height 15
drag, startPoint x: 1028, startPoint y: 102, endPoint x: 992, endPoint y: 102, distance: 36.3
click at [786, 100] on input "Pod 4" at bounding box center [1058, 103] width 136 height 21
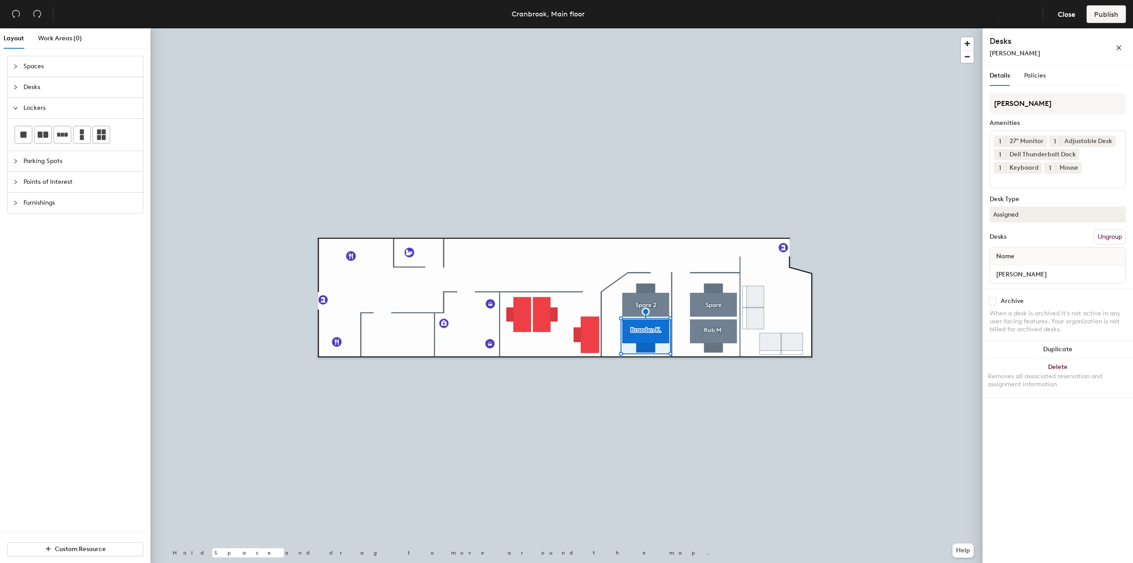
type input "Braeden K."
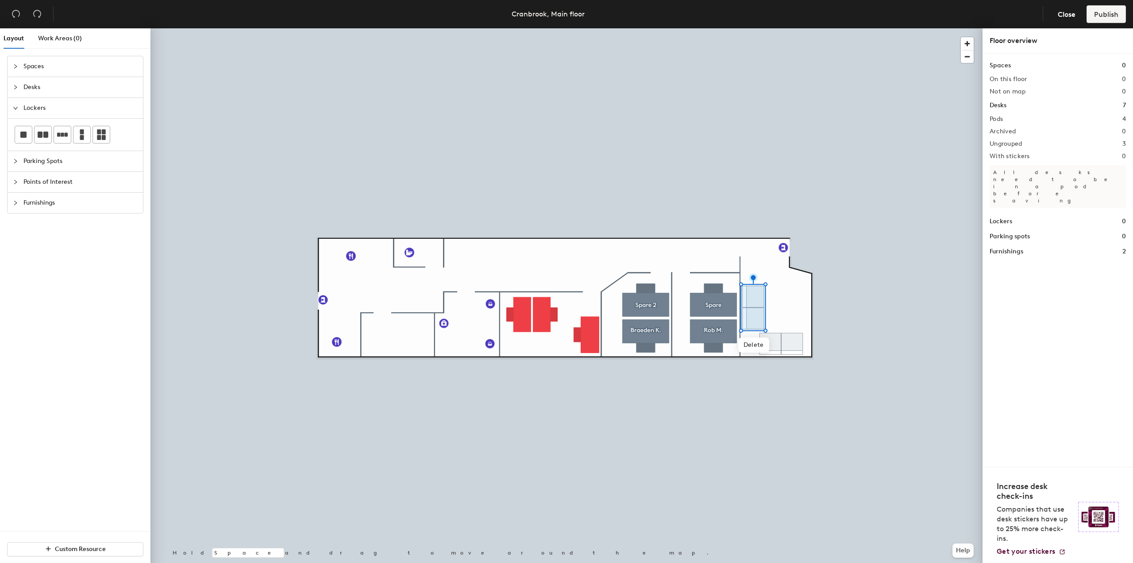
click at [756, 28] on div at bounding box center [567, 28] width 832 height 0
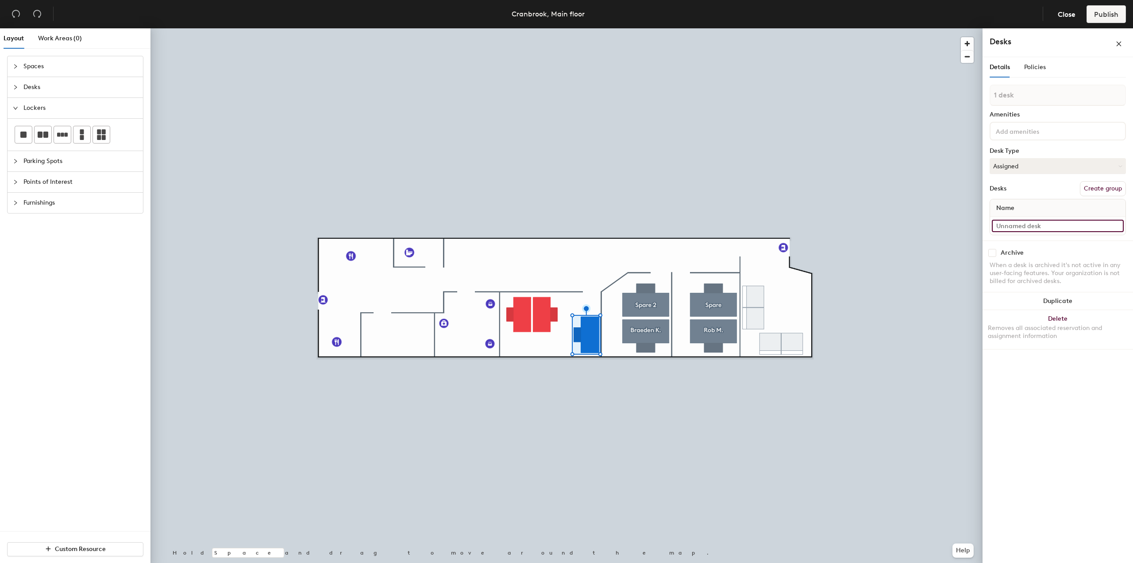
click at [786, 225] on input at bounding box center [1058, 226] width 132 height 12
click at [786, 236] on input "Jerem" at bounding box center [1058, 234] width 132 height 12
click at [786, 235] on input "Jerem" at bounding box center [1058, 234] width 132 height 12
type input "Jeremy Barber"
click at [786, 197] on button "Create group" at bounding box center [1103, 196] width 46 height 15
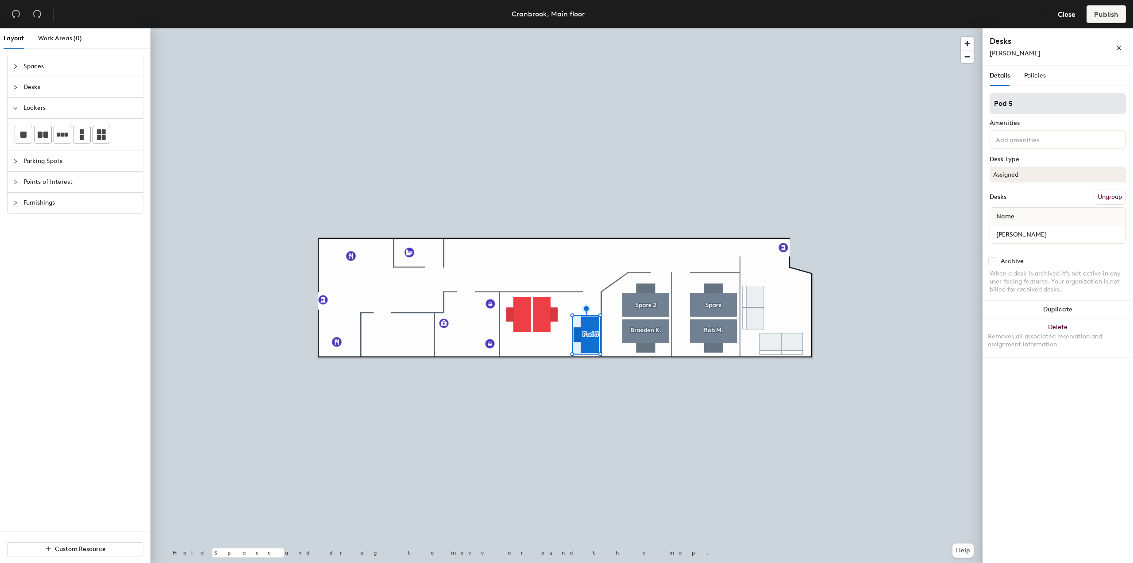
drag, startPoint x: 1023, startPoint y: 102, endPoint x: 993, endPoint y: 102, distance: 29.7
click at [786, 102] on input "Pod 5" at bounding box center [1058, 103] width 136 height 21
type input "Jeremy B."
click at [786, 141] on input at bounding box center [1034, 139] width 80 height 11
click at [786, 170] on div "27" Monitor" at bounding box center [1058, 173] width 134 height 13
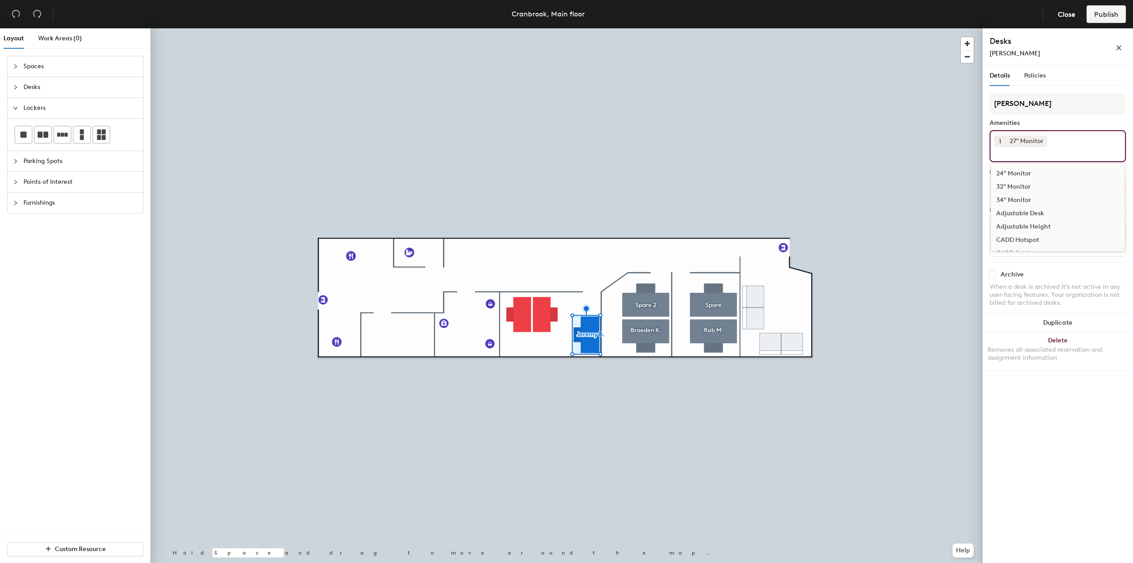
click at [786, 209] on div "Adjustable Desk" at bounding box center [1058, 213] width 134 height 13
click at [786, 190] on div "Lenovo CAD Dock (2 Cables)" at bounding box center [1058, 191] width 134 height 13
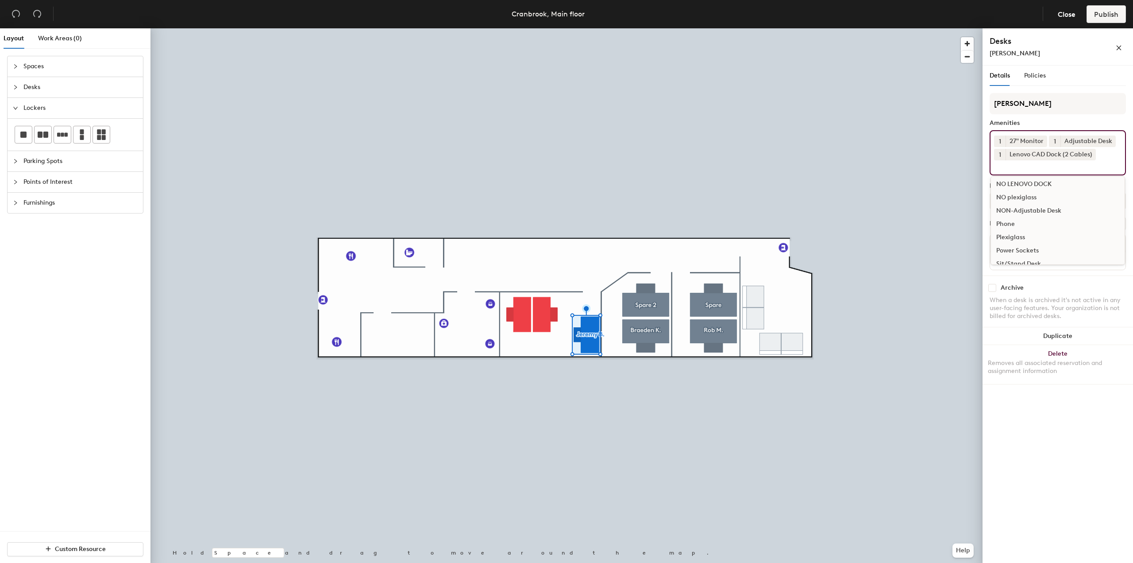
scroll to position [354, 0]
click at [786, 409] on div "Details Policies Jeremy B. Amenities 1 27" Monitor 1 Adjustable Desk 1 Lenovo C…" at bounding box center [1058, 316] width 151 height 501
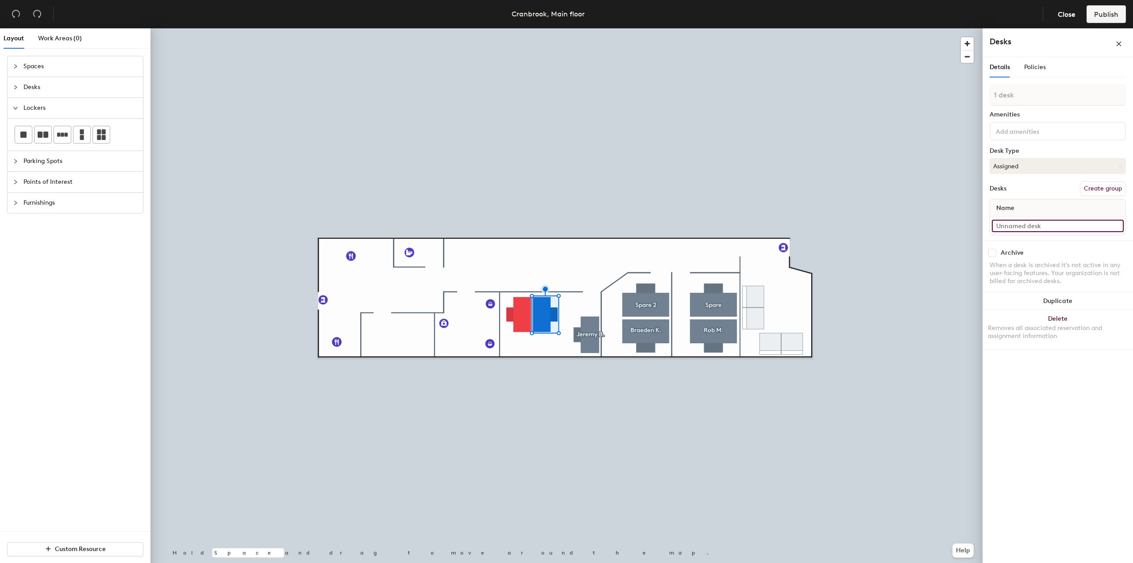
click at [786, 226] on input at bounding box center [1058, 226] width 132 height 12
type input "Dutchie F."
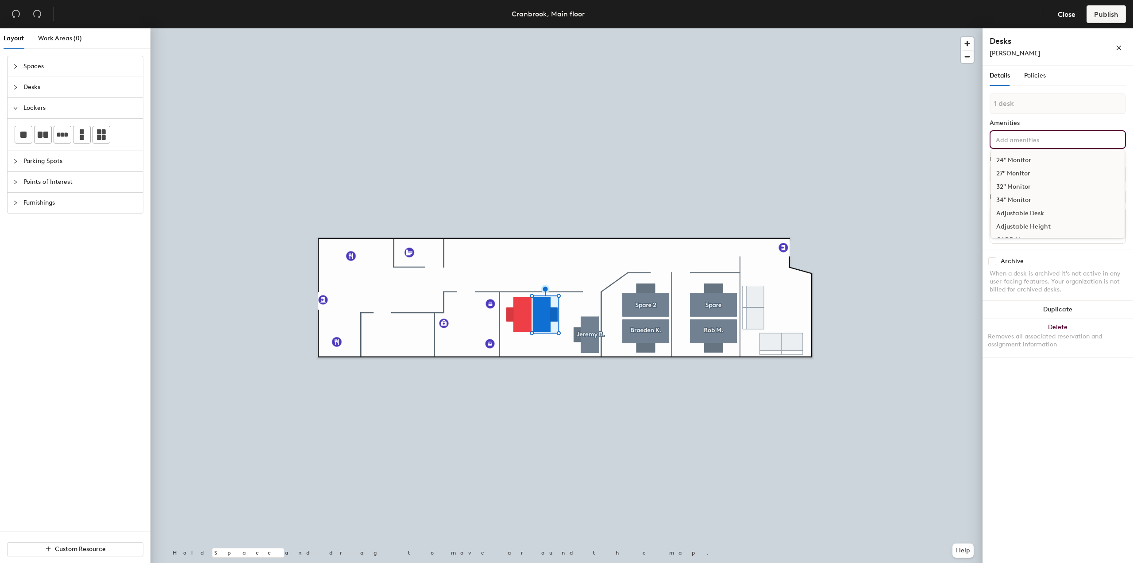
click at [786, 141] on input at bounding box center [1034, 139] width 80 height 11
click at [786, 158] on div "24" Monitor" at bounding box center [1058, 160] width 134 height 13
click at [786, 209] on div "Adjustable Desk" at bounding box center [1058, 213] width 134 height 13
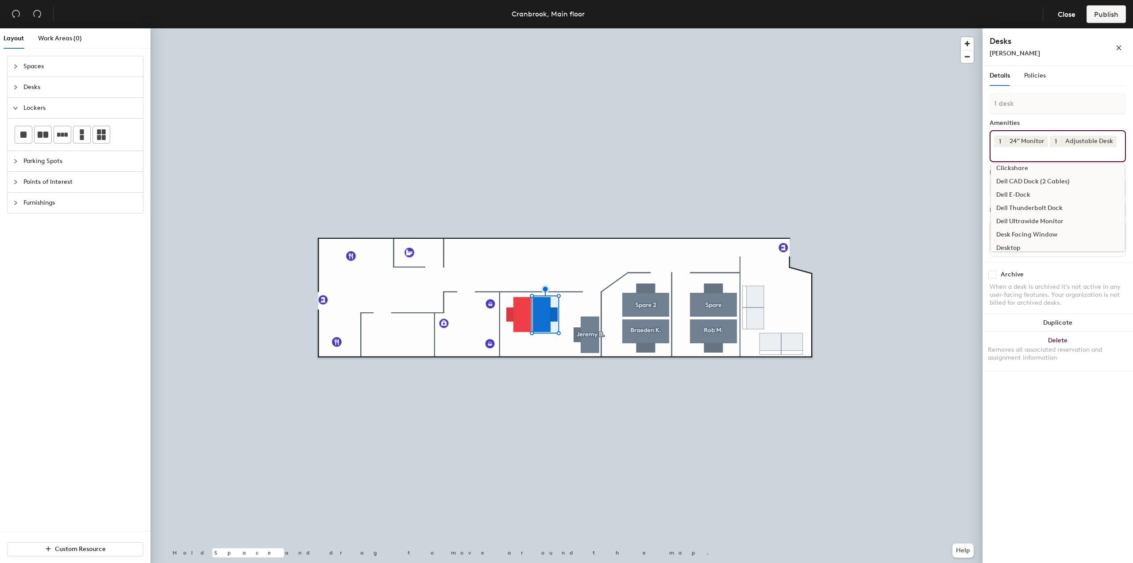
scroll to position [89, 0]
click at [786, 203] on div "Dell Thunderbolt Dock" at bounding box center [1058, 204] width 134 height 13
click at [786, 241] on div "Keyboard" at bounding box center [1058, 239] width 134 height 13
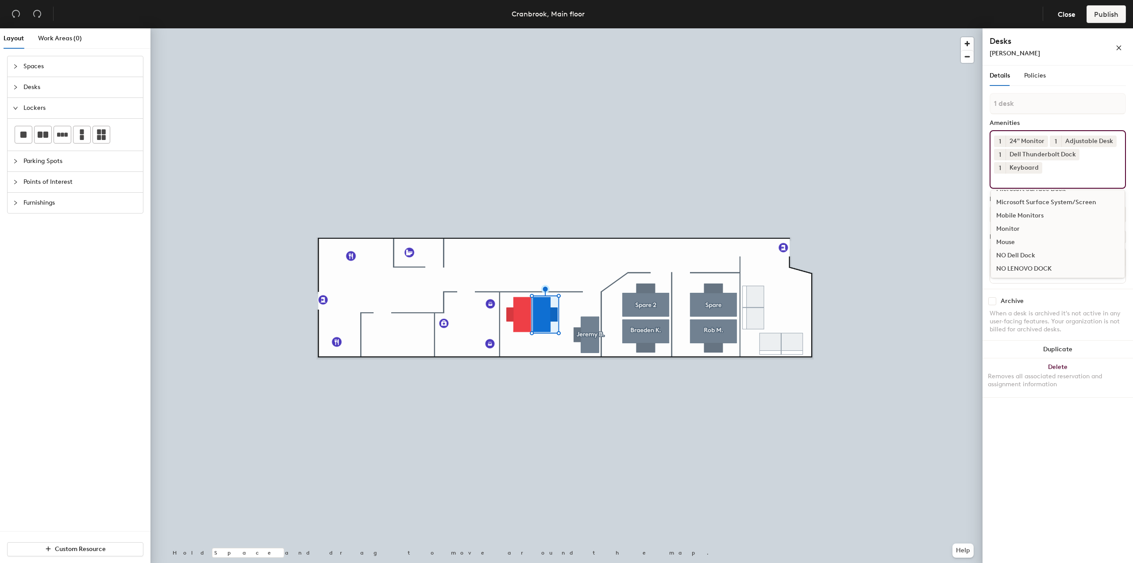
scroll to position [266, 0]
click at [786, 228] on div "Mouse" at bounding box center [1058, 226] width 134 height 13
click at [786, 428] on div "Details Policies 1 desk Amenities 1 24" Monitor 1 Adjustable Desk 1 Dell Thunde…" at bounding box center [1058, 316] width 151 height 501
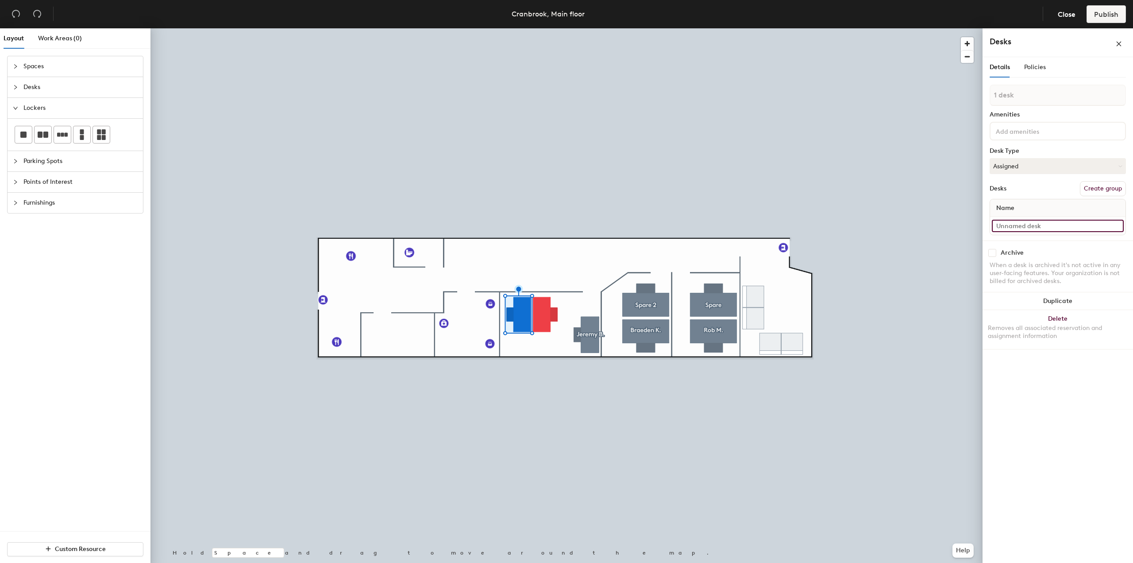
click at [786, 226] on input at bounding box center [1058, 226] width 132 height 12
type input "Spare 3"
click at [786, 195] on button "Create group" at bounding box center [1103, 196] width 46 height 15
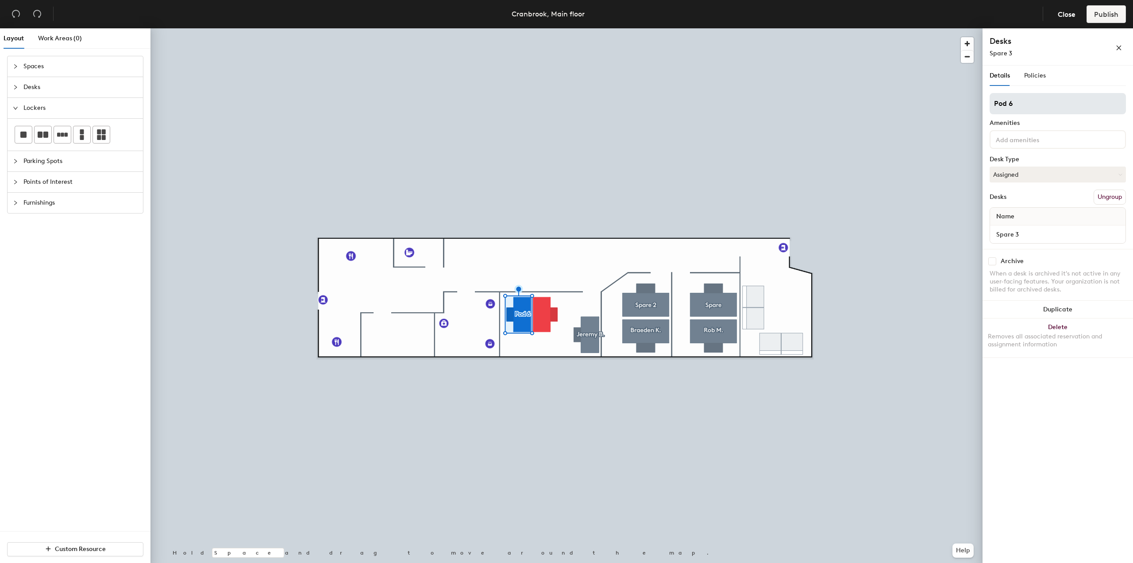
drag, startPoint x: 1015, startPoint y: 101, endPoint x: 991, endPoint y: 101, distance: 23.9
click at [786, 101] on input "Pod 6" at bounding box center [1058, 103] width 136 height 21
type input "Spare 3"
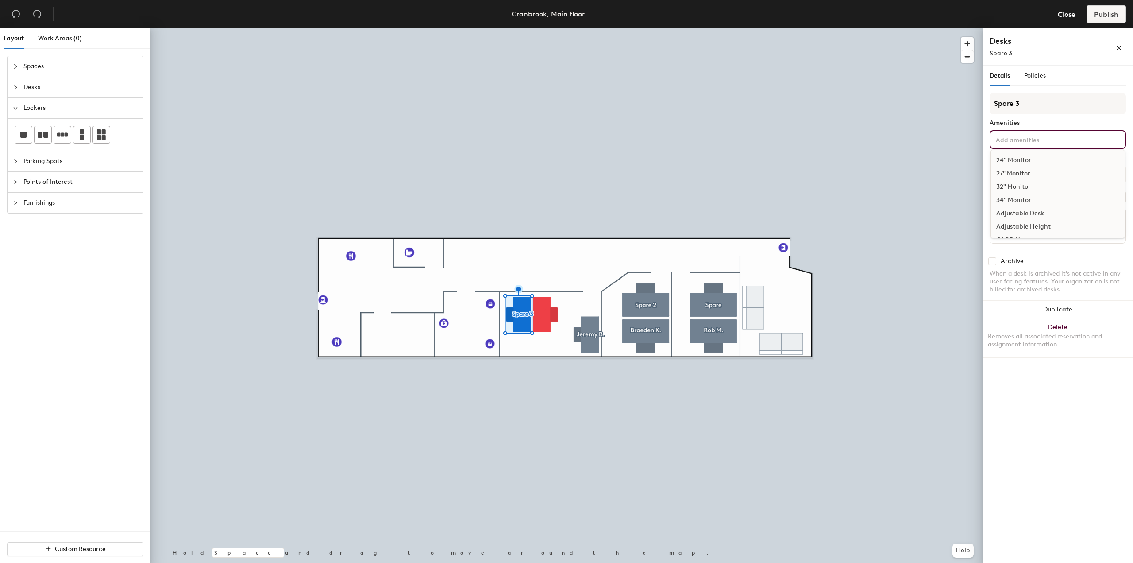
click at [786, 143] on input at bounding box center [1034, 139] width 80 height 11
click at [786, 174] on div "27" Monitor" at bounding box center [1058, 173] width 134 height 13
click at [786, 210] on div "Adjustable Desk" at bounding box center [1058, 213] width 134 height 13
click at [786, 197] on div "CADD Station" at bounding box center [1058, 195] width 134 height 13
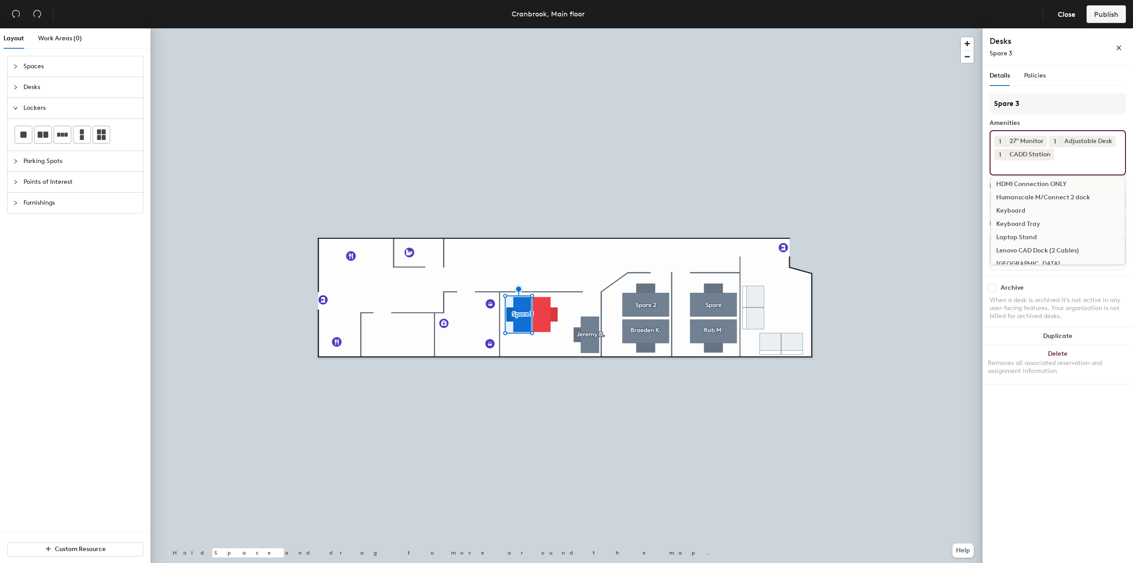
scroll to position [177, 0]
click at [786, 233] on div "Lenovo CAD Dock (2 Cables)" at bounding box center [1058, 235] width 134 height 13
click at [786, 225] on div "Mouse" at bounding box center [1058, 226] width 134 height 13
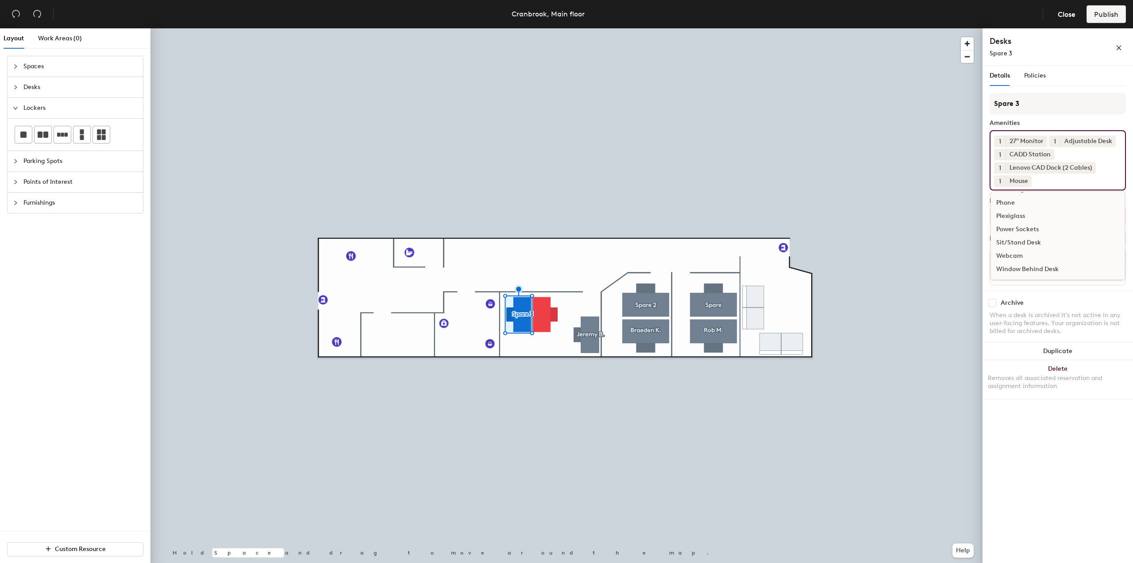
click at [786, 253] on div "Webcam" at bounding box center [1058, 255] width 134 height 13
click at [786, 462] on div "Details Policies Spare 3 Amenities 1 27" Monitor 1 Adjustable Desk 1 CADD Stati…" at bounding box center [1058, 316] width 151 height 501
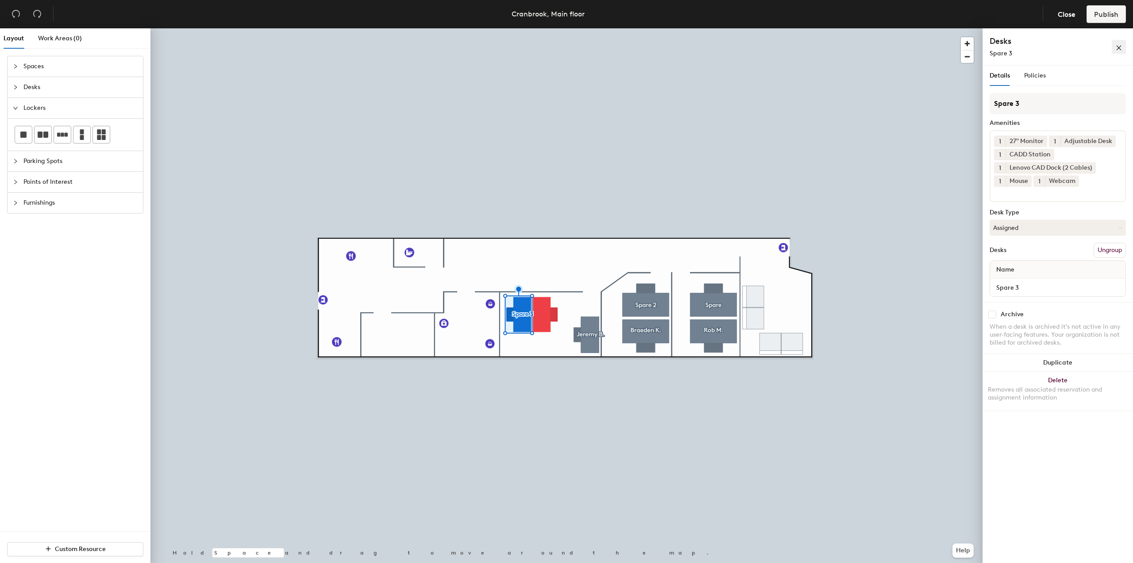
click at [786, 47] on icon "close" at bounding box center [1119, 48] width 5 height 5
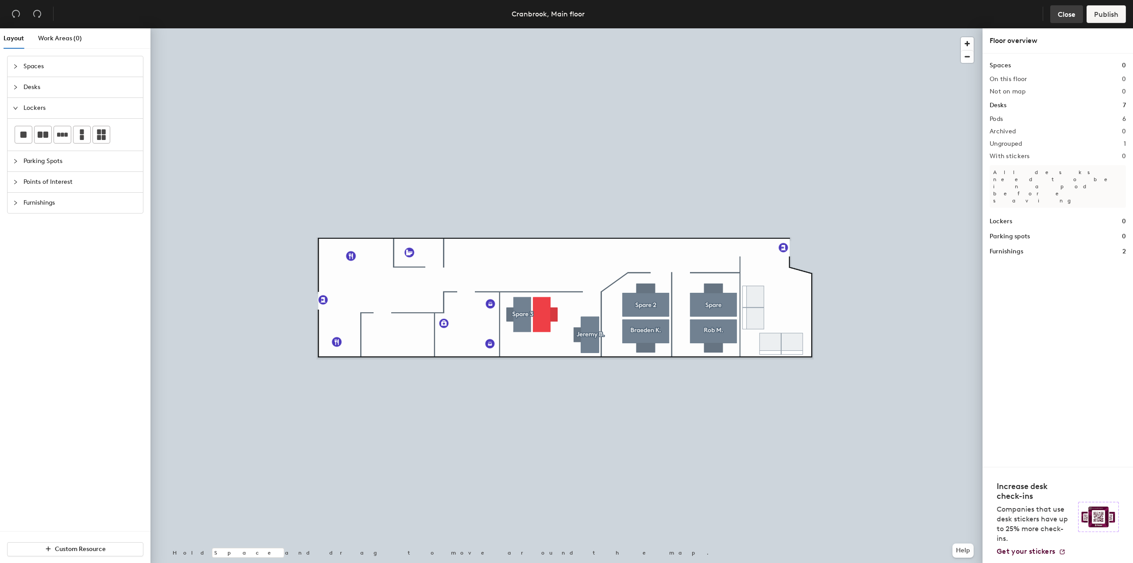
click at [786, 15] on span "Close" at bounding box center [1067, 14] width 18 height 8
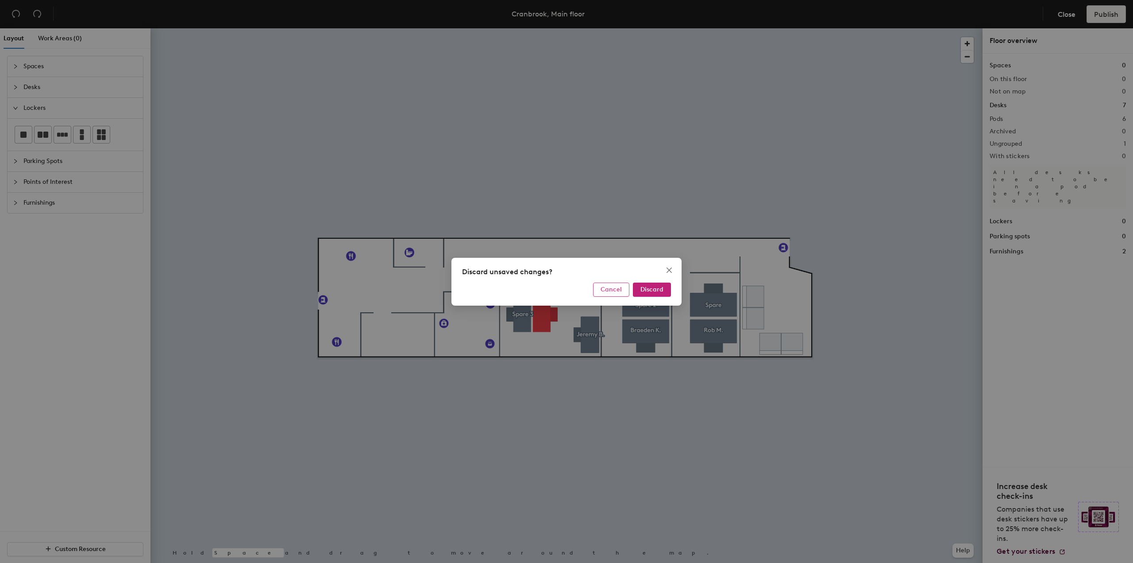
click at [610, 289] on span "Cancel" at bounding box center [611, 290] width 21 height 8
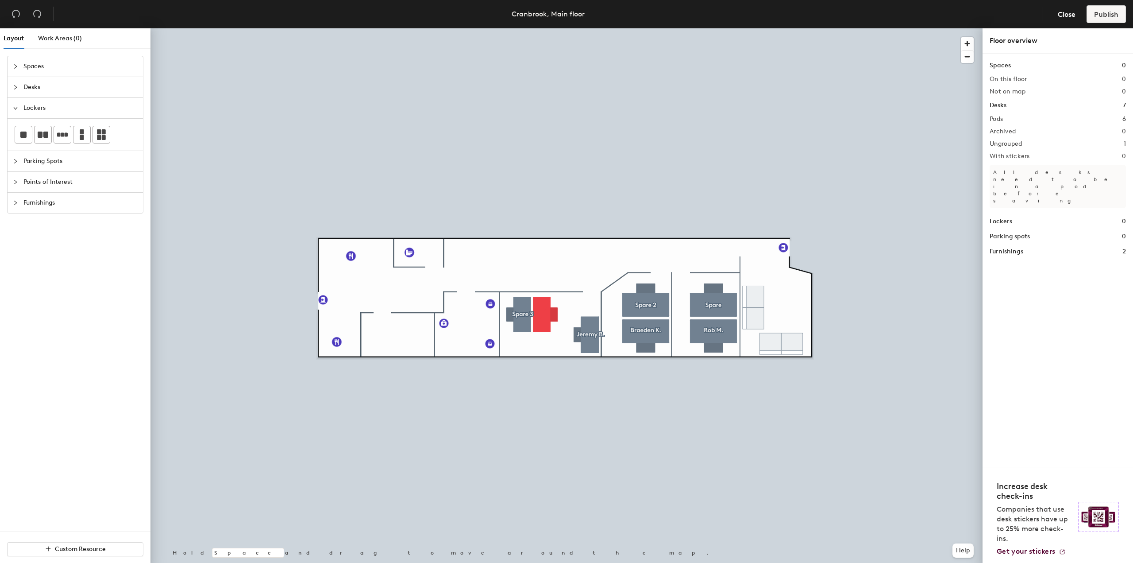
click at [786, 28] on div at bounding box center [567, 28] width 832 height 0
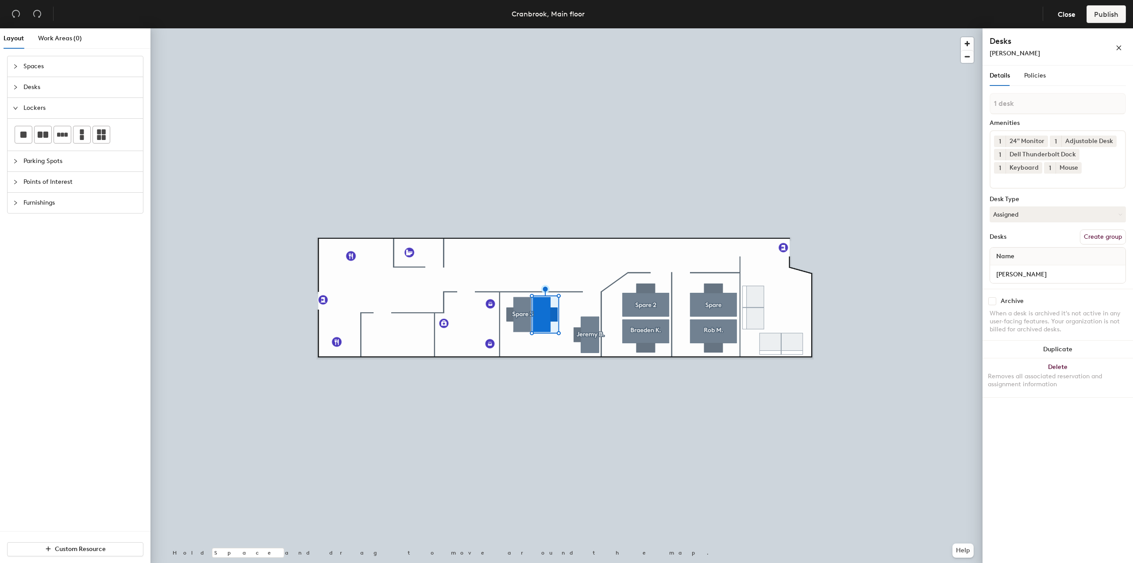
click at [786, 235] on button "Create group" at bounding box center [1103, 236] width 46 height 15
click at [786, 104] on div "Layout Work Areas (0) Spaces Desks Lockers Parking Spots Points of Interest Fur…" at bounding box center [566, 297] width 1133 height 538
type input "Dutchie F."
click at [786, 14] on span "Publish" at bounding box center [1106, 14] width 24 height 8
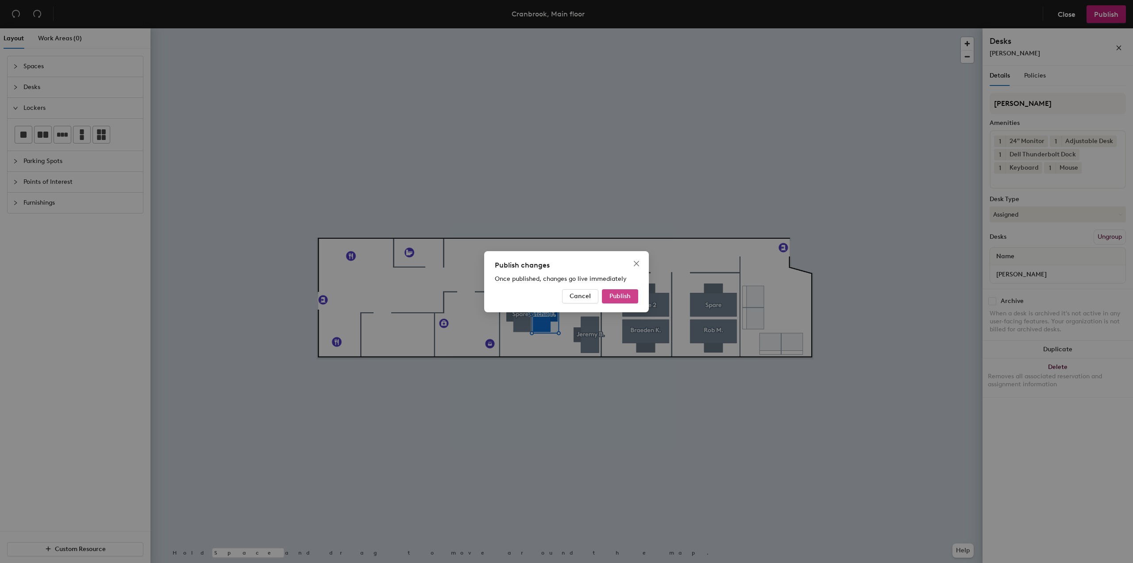
click at [621, 293] on span "Publish" at bounding box center [620, 296] width 21 height 8
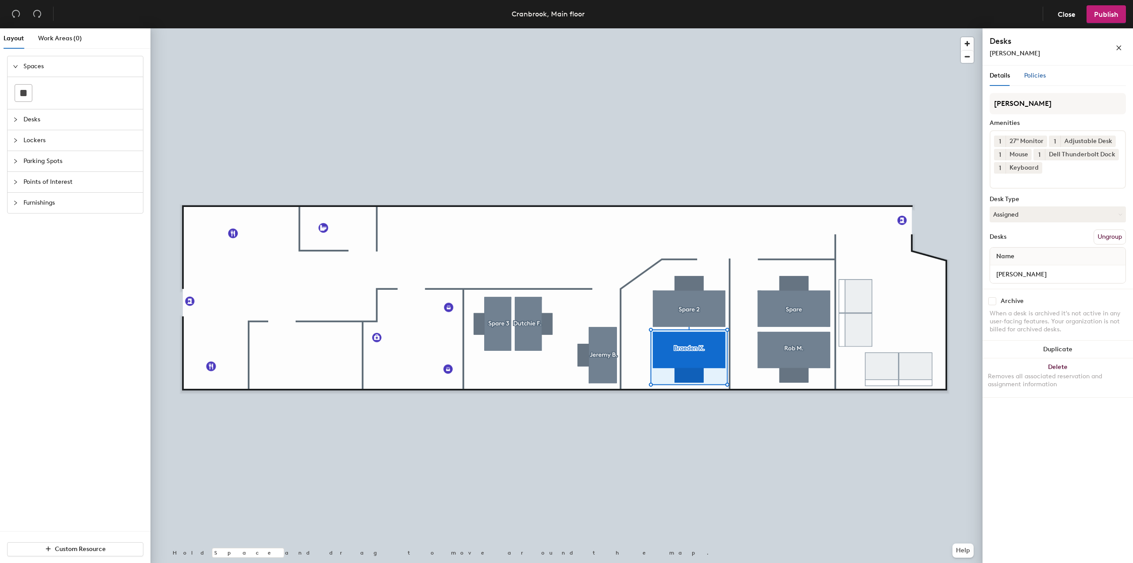
click at [1037, 78] on span "Policies" at bounding box center [1035, 76] width 22 height 8
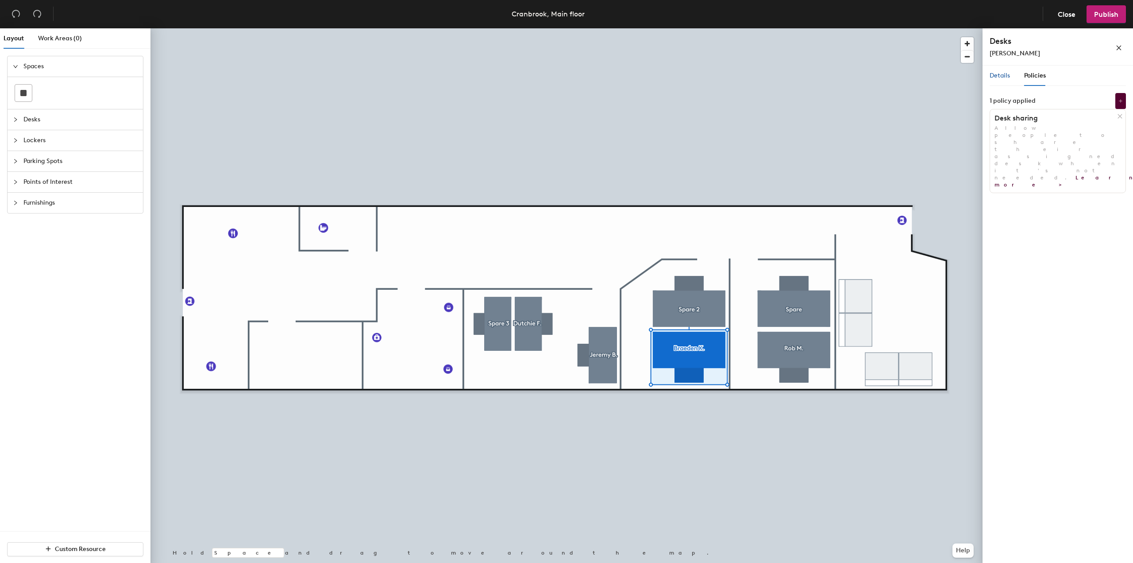
click at [996, 75] on span "Details" at bounding box center [1000, 76] width 20 height 8
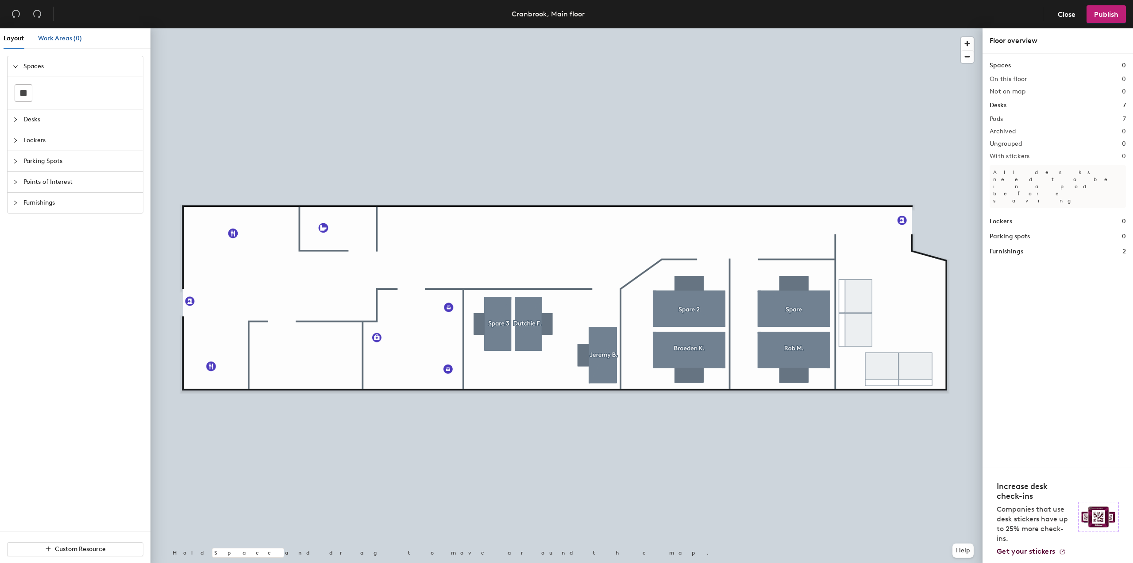
click at [54, 36] on span "Work Areas (0)" at bounding box center [60, 39] width 44 height 8
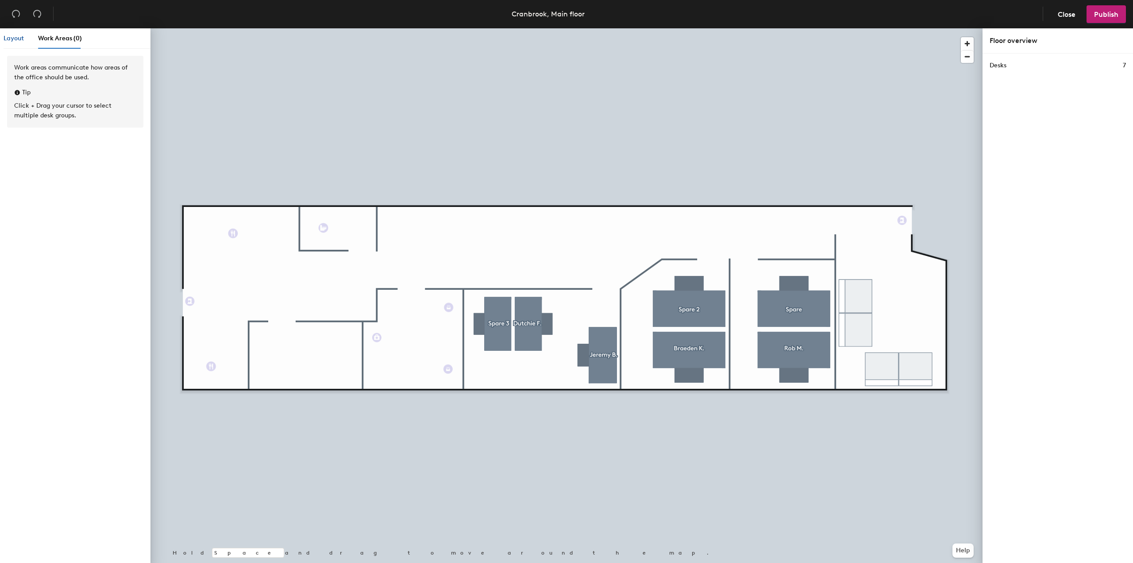
click at [18, 35] on span "Layout" at bounding box center [14, 39] width 20 height 8
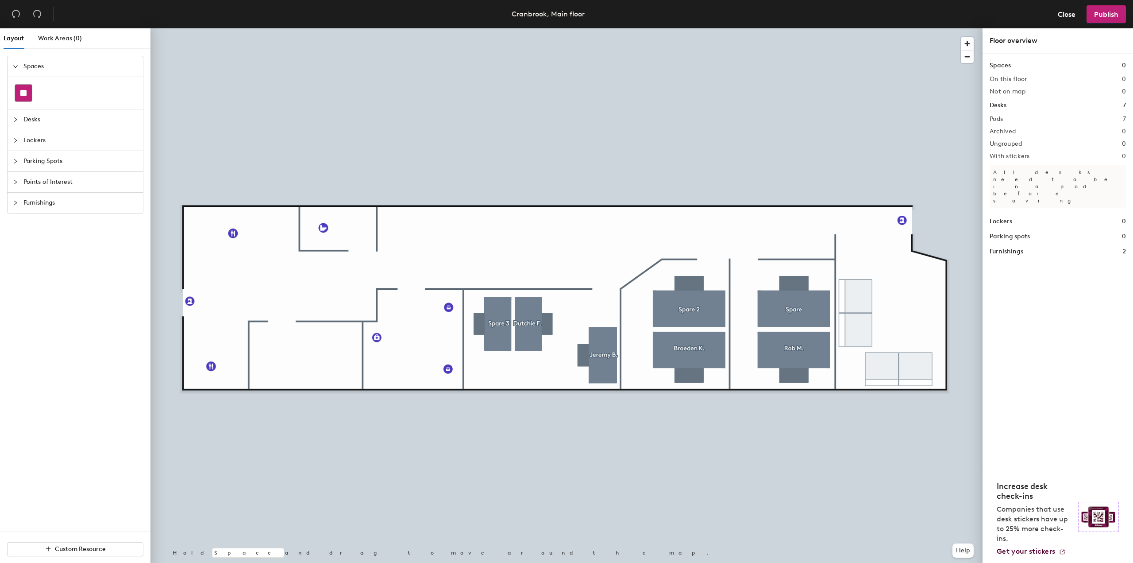
click at [26, 94] on rect at bounding box center [23, 93] width 6 height 6
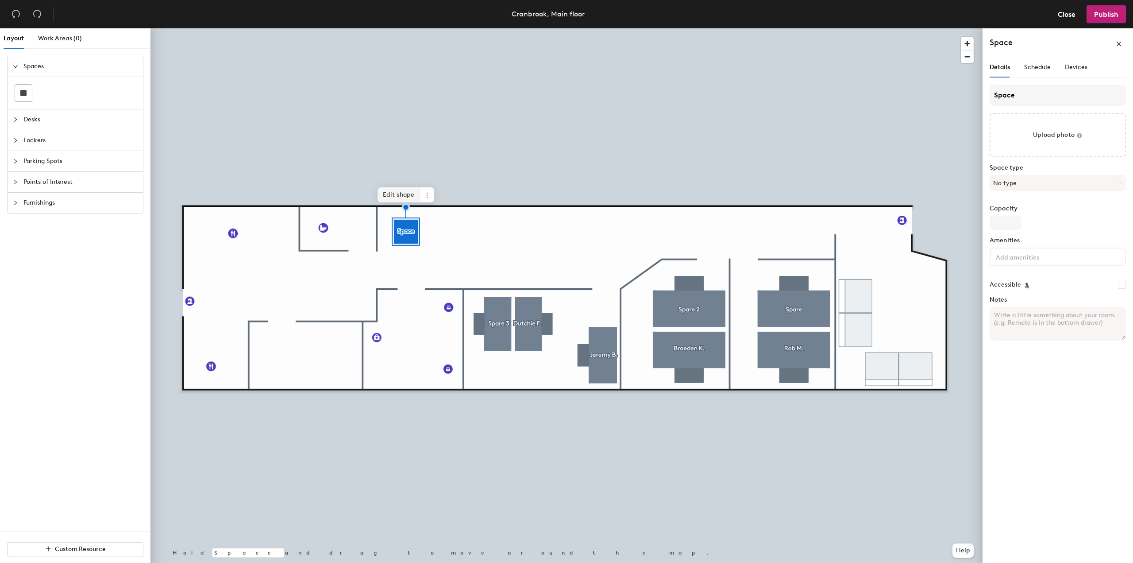
click at [401, 199] on span "Edit shape" at bounding box center [399, 194] width 42 height 15
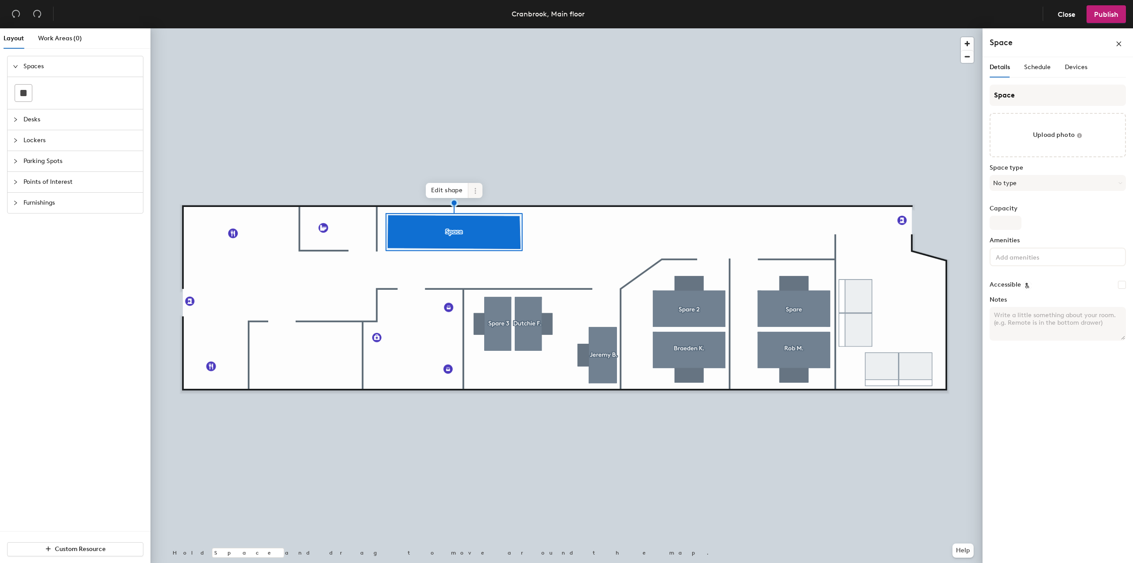
click at [476, 194] on icon at bounding box center [475, 190] width 7 height 7
click at [1023, 186] on button "No type" at bounding box center [1058, 183] width 136 height 16
click at [1013, 404] on div "Work Area" at bounding box center [1057, 404] width 135 height 13
click at [1010, 225] on input "Capacity" at bounding box center [1006, 223] width 32 height 14
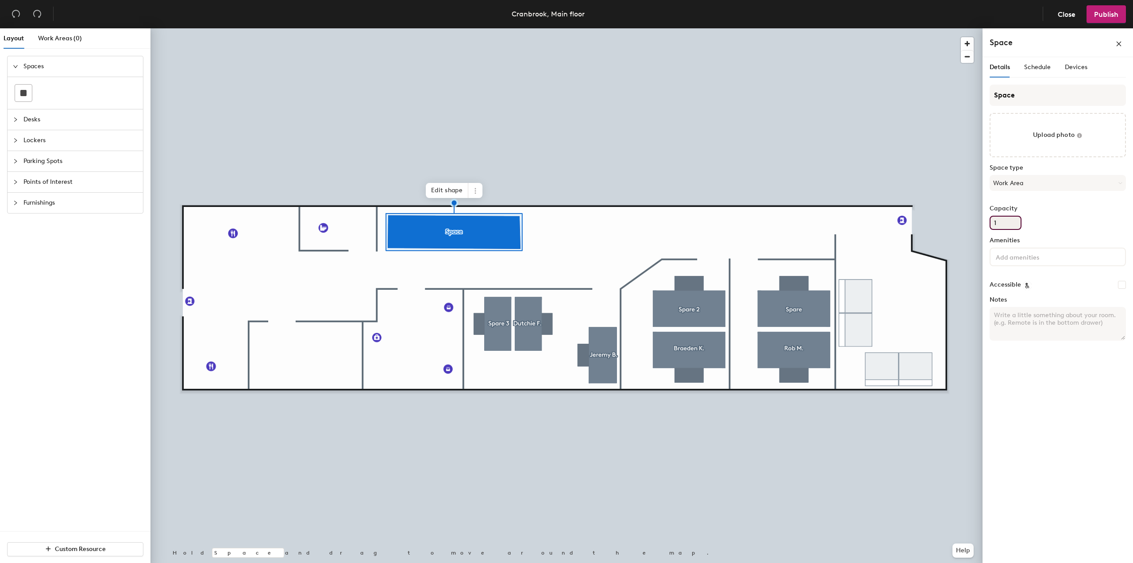
type input "1"
click at [1032, 265] on div at bounding box center [1058, 256] width 136 height 19
click at [1061, 228] on div "Capacity 1" at bounding box center [1058, 217] width 136 height 25
click at [1044, 71] on div "Schedule" at bounding box center [1037, 67] width 27 height 10
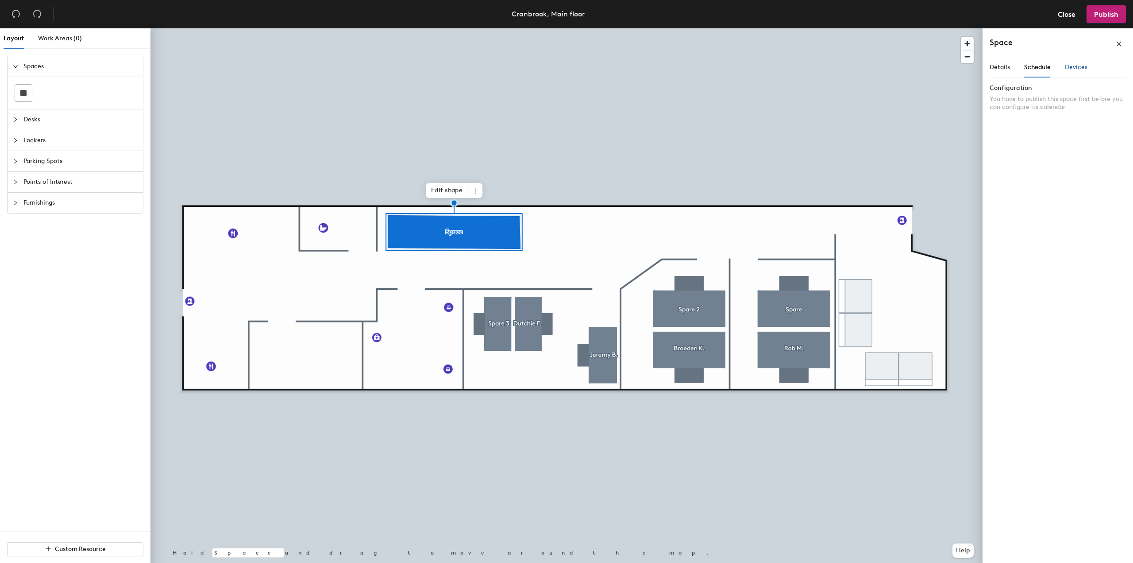
click at [1078, 71] on div "Devices" at bounding box center [1076, 67] width 23 height 10
click at [1000, 69] on span "Details" at bounding box center [1000, 67] width 20 height 8
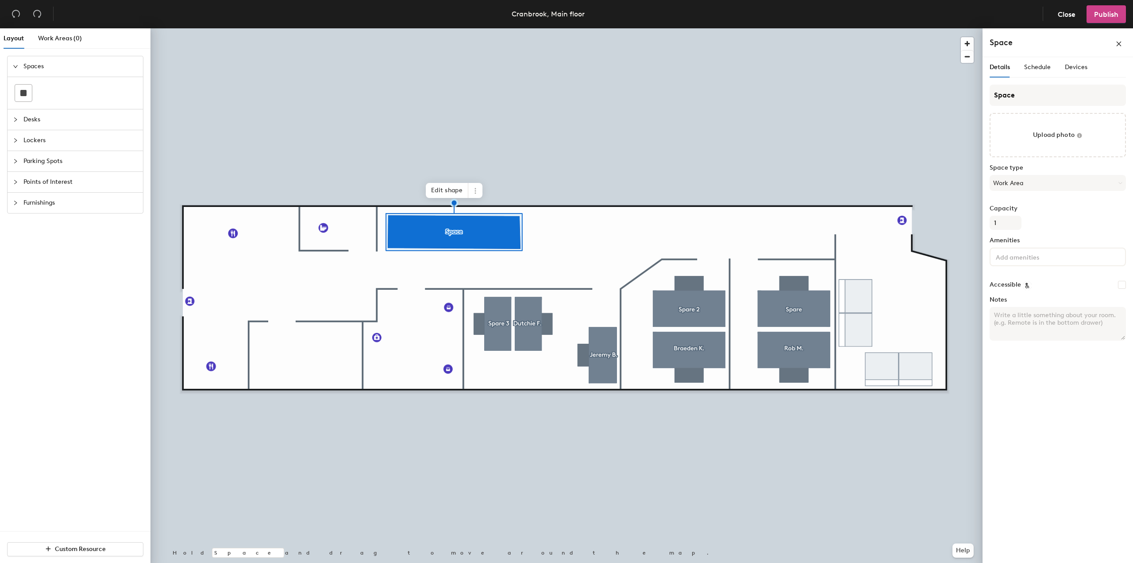
click at [1107, 14] on span "Publish" at bounding box center [1106, 14] width 24 height 8
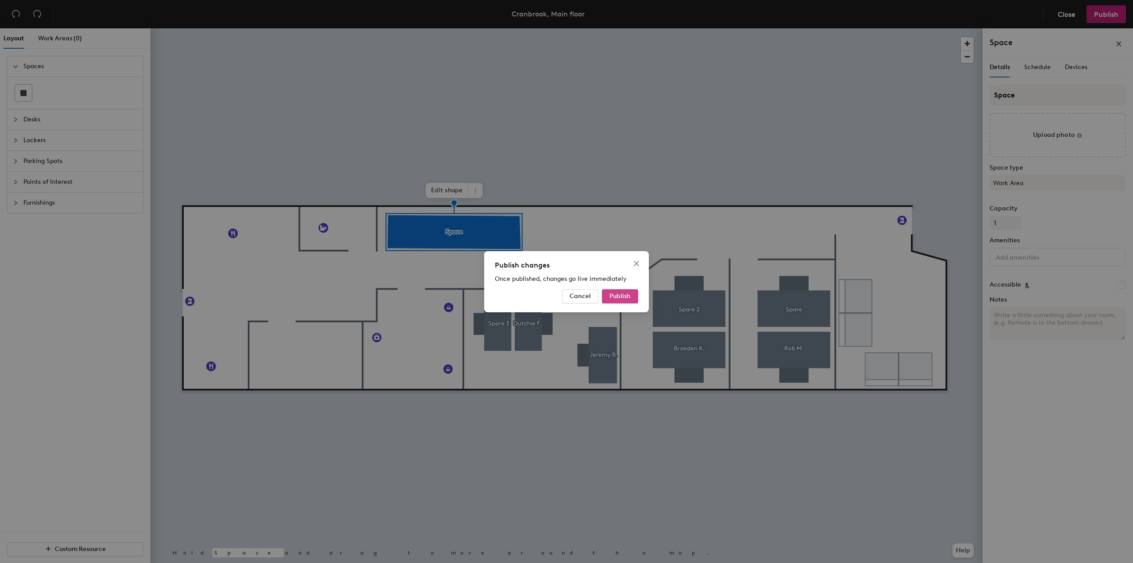
click at [625, 297] on span "Publish" at bounding box center [620, 296] width 21 height 8
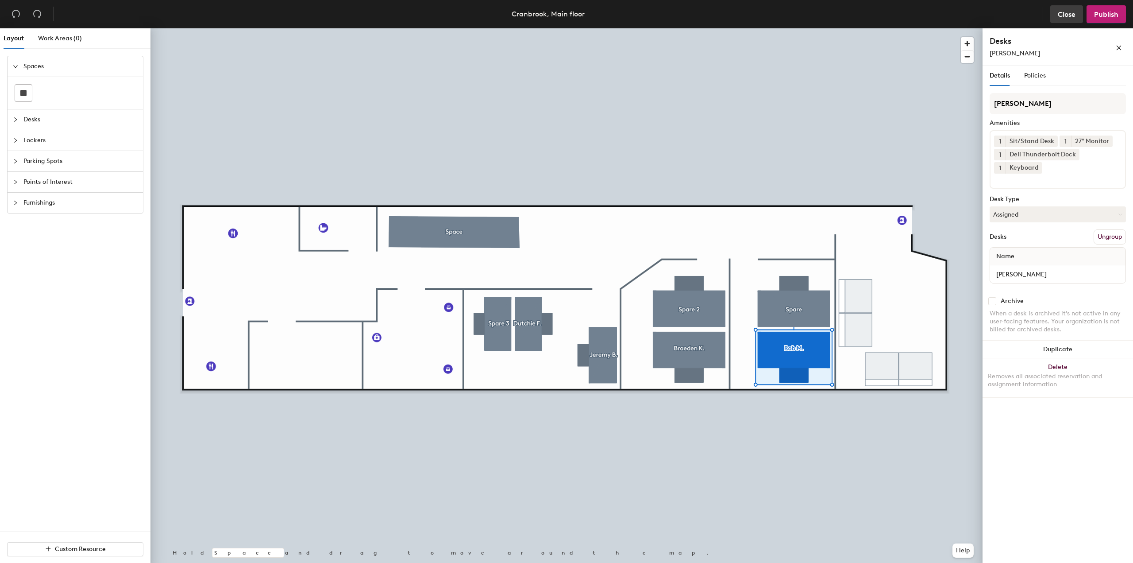
click at [1068, 14] on span "Close" at bounding box center [1067, 14] width 18 height 8
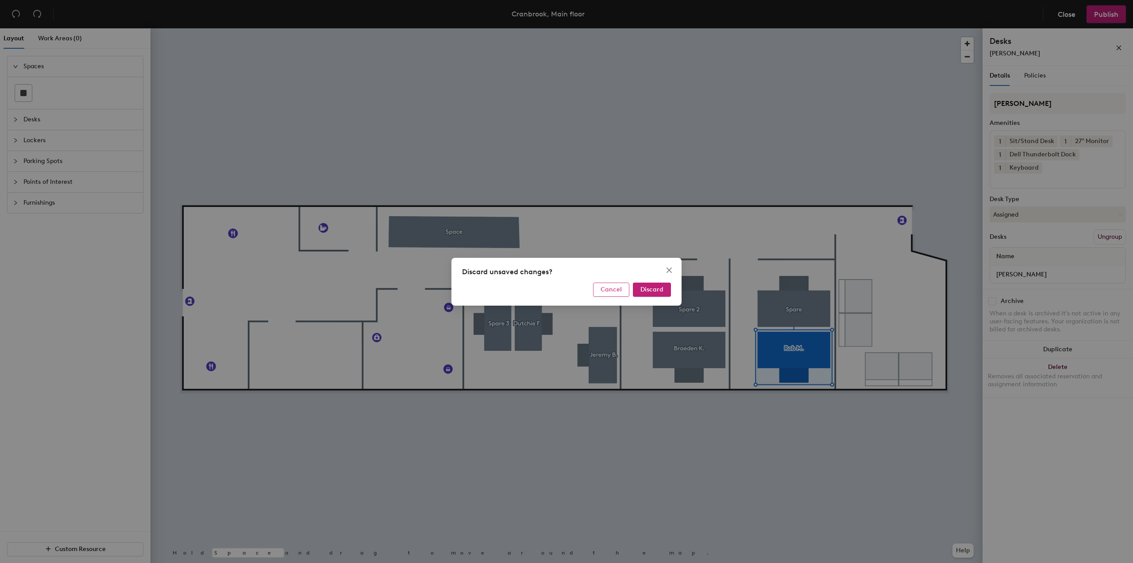
click at [614, 289] on span "Cancel" at bounding box center [611, 290] width 21 height 8
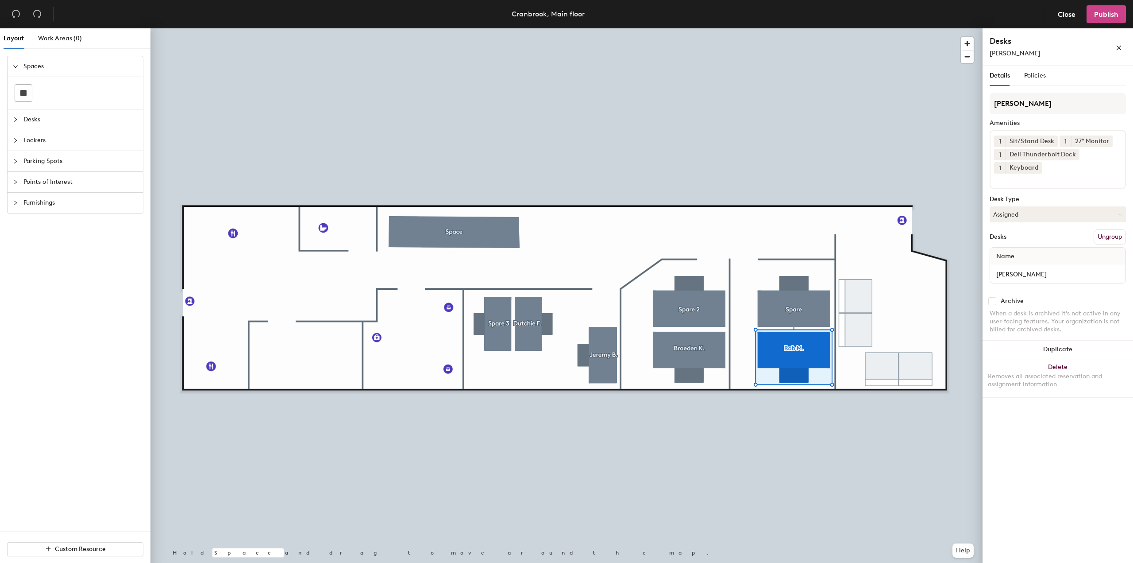
click at [1113, 16] on span "Publish" at bounding box center [1106, 14] width 24 height 8
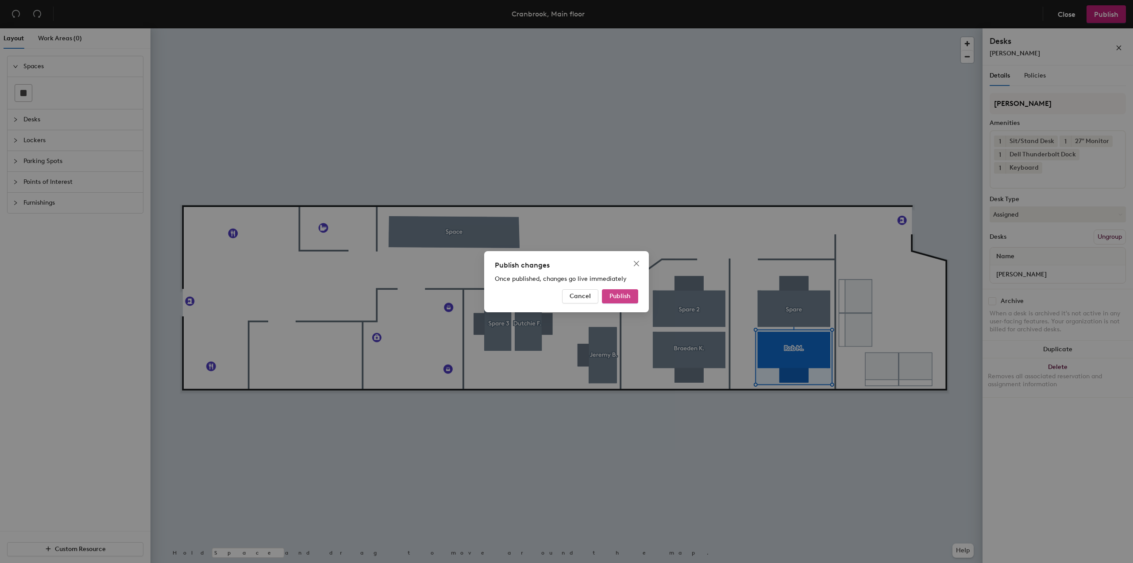
click at [625, 297] on span "Publish" at bounding box center [620, 296] width 21 height 8
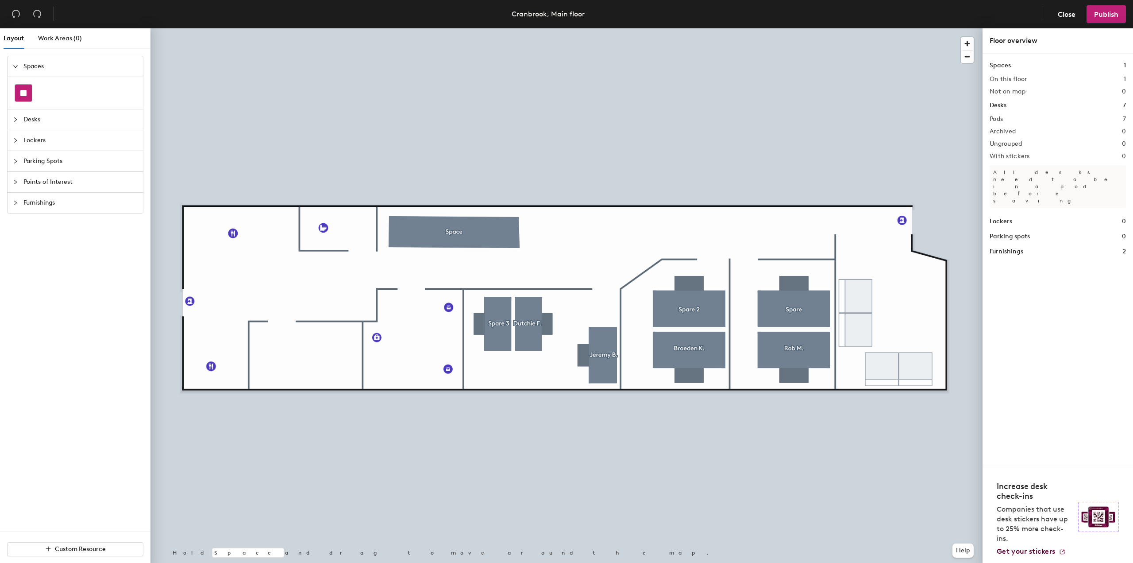
click at [27, 97] on div at bounding box center [23, 93] width 17 height 17
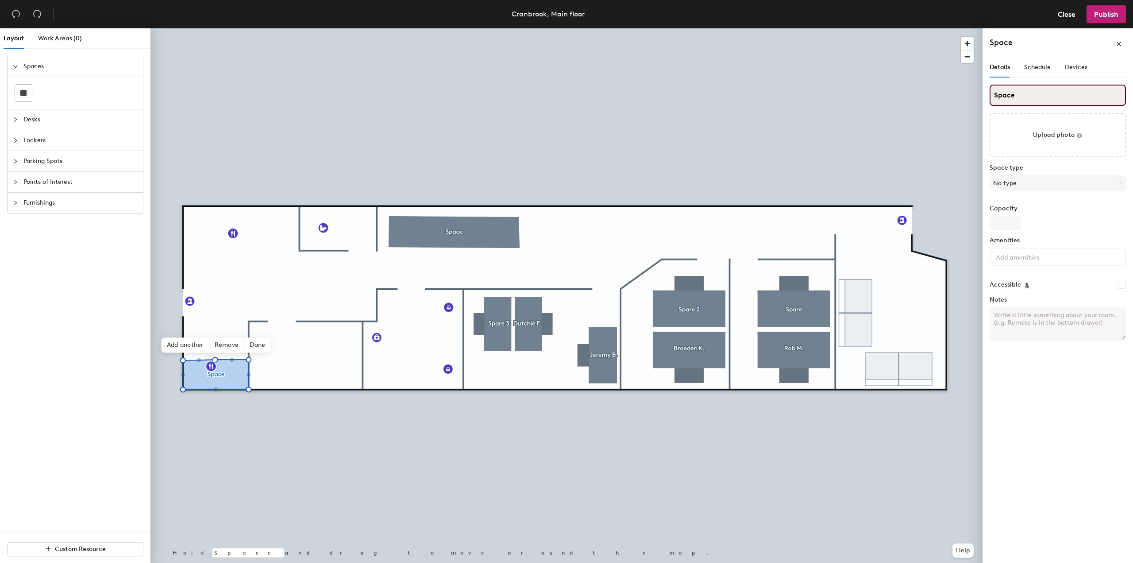
click at [1021, 99] on input "Space" at bounding box center [1058, 95] width 136 height 21
type input "Kitchen"
click at [1035, 186] on button "No type" at bounding box center [1058, 183] width 136 height 16
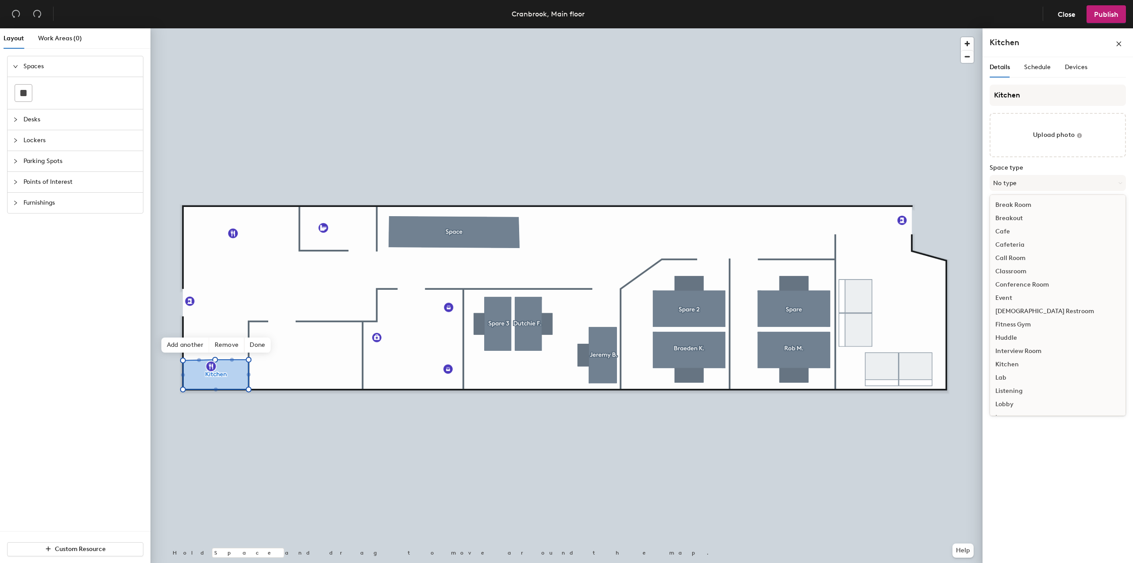
click at [1011, 362] on div "Kitchen" at bounding box center [1057, 364] width 135 height 13
click at [1010, 225] on input "Capacity" at bounding box center [1006, 223] width 32 height 14
type input "4"
click at [1015, 260] on input at bounding box center [1034, 256] width 80 height 11
click at [1059, 232] on div "Kitchen Upload photo Space type Kitchen Capacity 4 Amenities Accessible Notes" at bounding box center [1058, 216] width 136 height 263
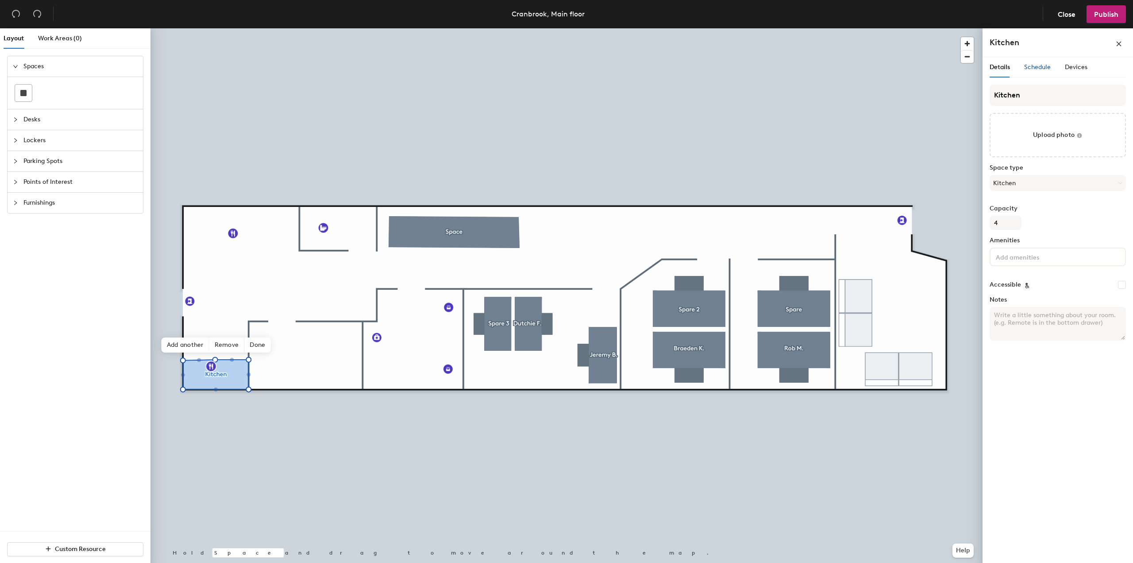
click at [1040, 66] on span "Schedule" at bounding box center [1037, 67] width 27 height 8
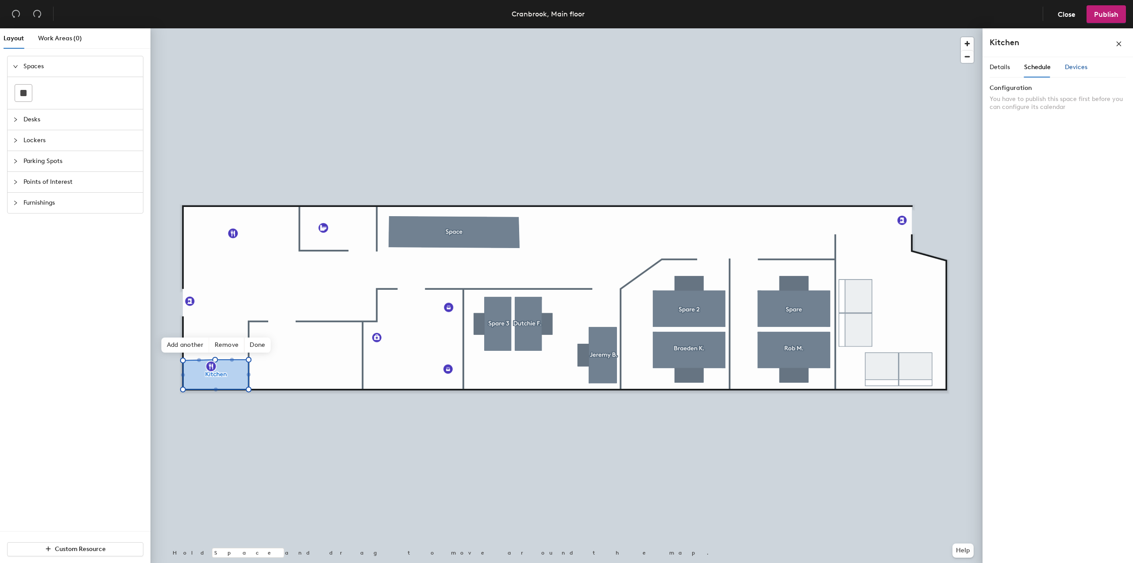
click at [1071, 69] on span "Devices" at bounding box center [1076, 67] width 23 height 8
click at [1000, 66] on span "Details" at bounding box center [1000, 67] width 20 height 8
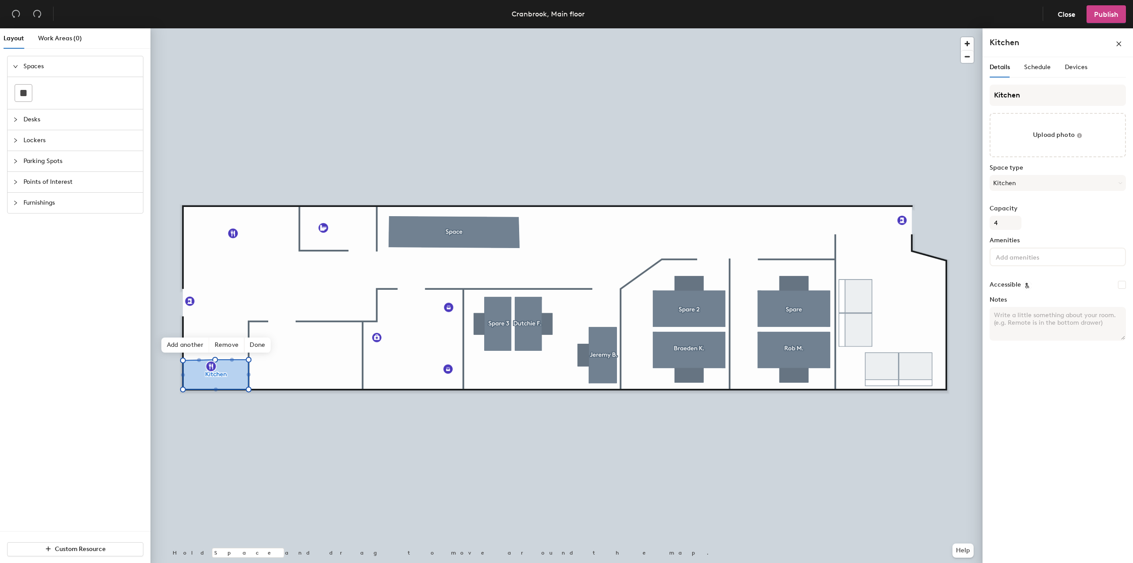
click at [1108, 15] on span "Publish" at bounding box center [1106, 14] width 24 height 8
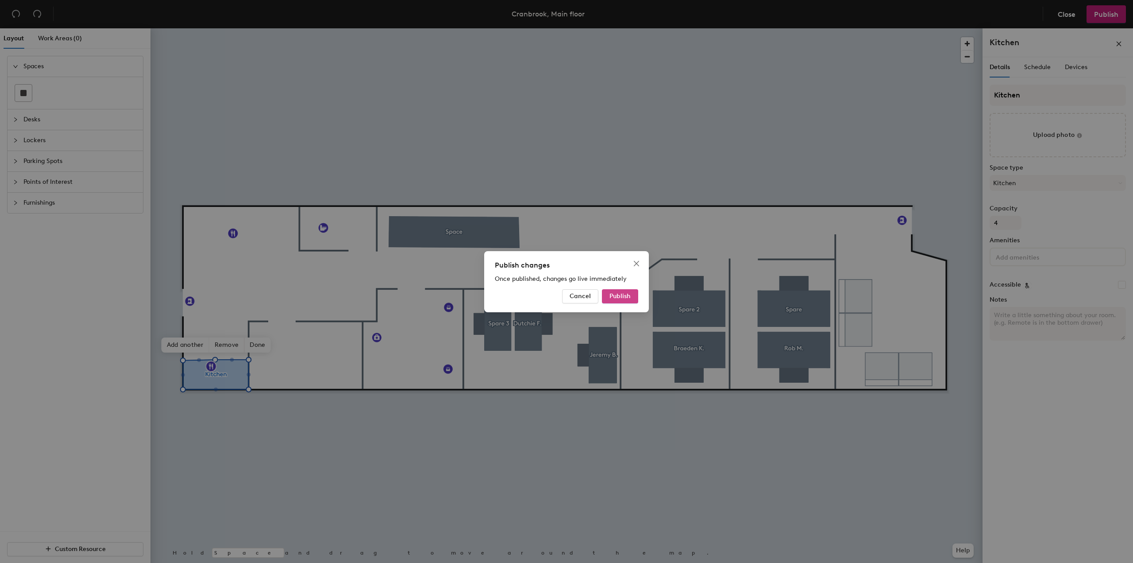
click at [619, 297] on span "Publish" at bounding box center [620, 296] width 21 height 8
